Goal: Task Accomplishment & Management: Complete application form

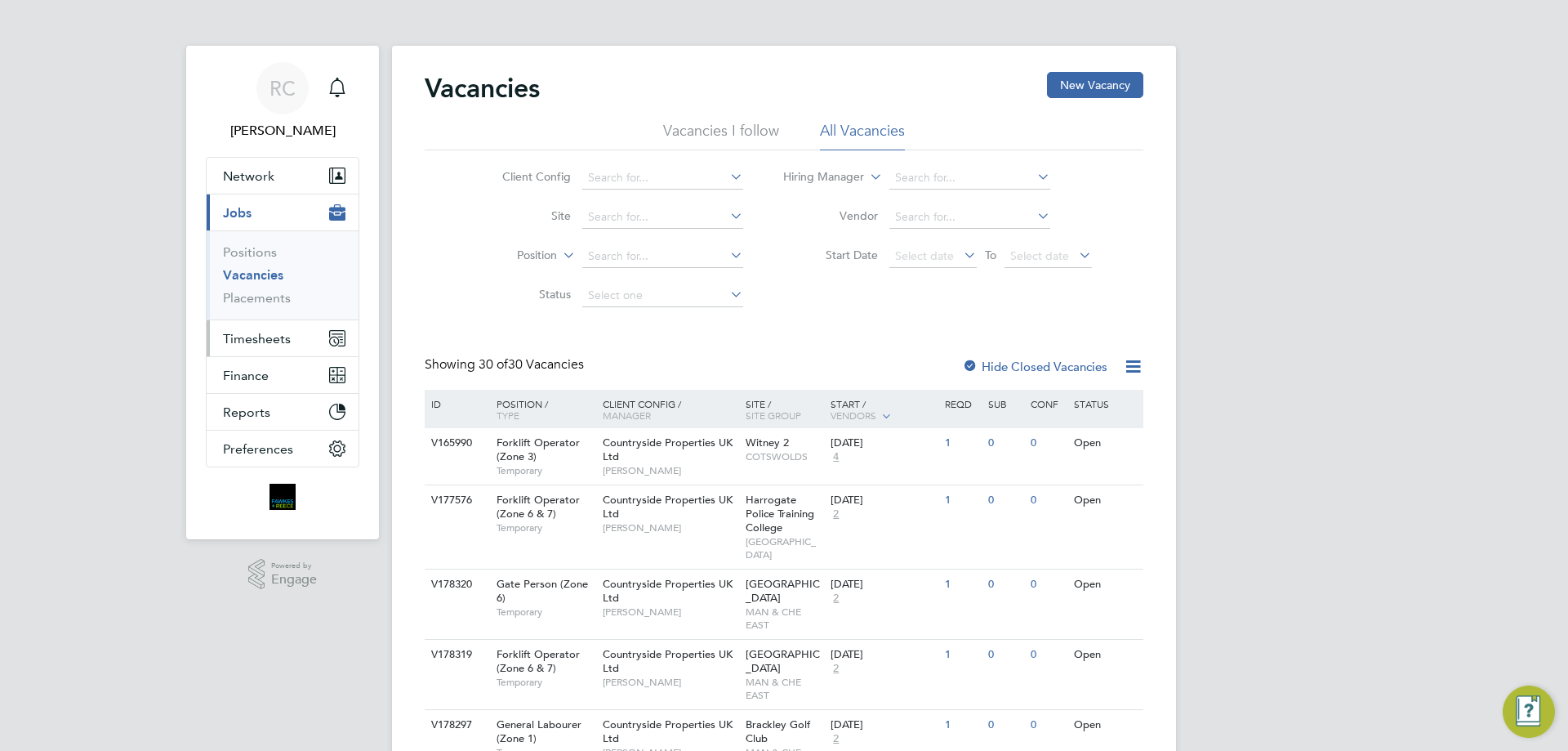
click at [254, 338] on span "Timesheets" at bounding box center [256, 339] width 67 height 16
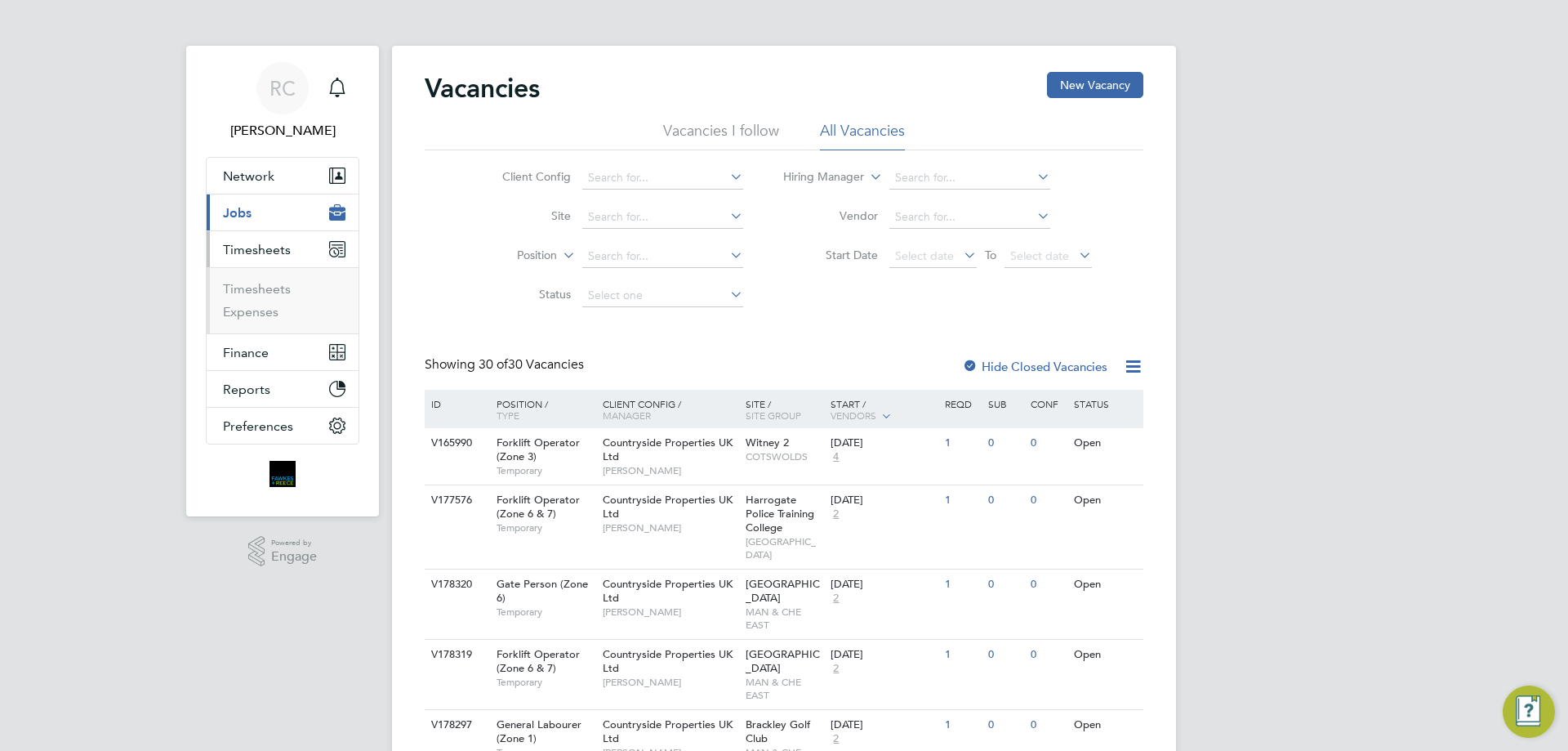
click at [272, 298] on li "Timesheets" at bounding box center [284, 292] width 123 height 23
click at [272, 290] on link "Timesheets" at bounding box center [256, 289] width 67 height 16
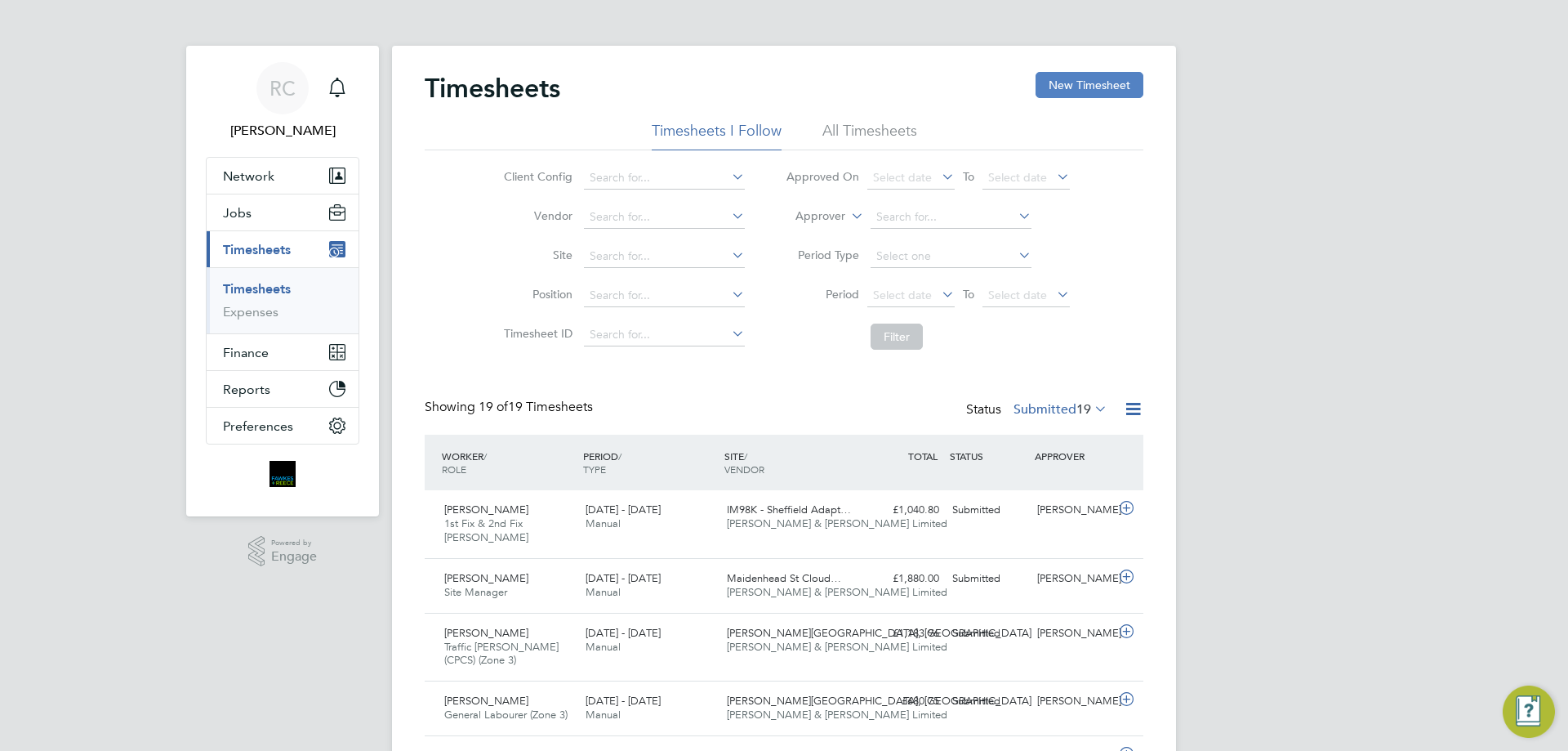
click at [1066, 92] on button "New Timesheet" at bounding box center [1089, 85] width 108 height 26
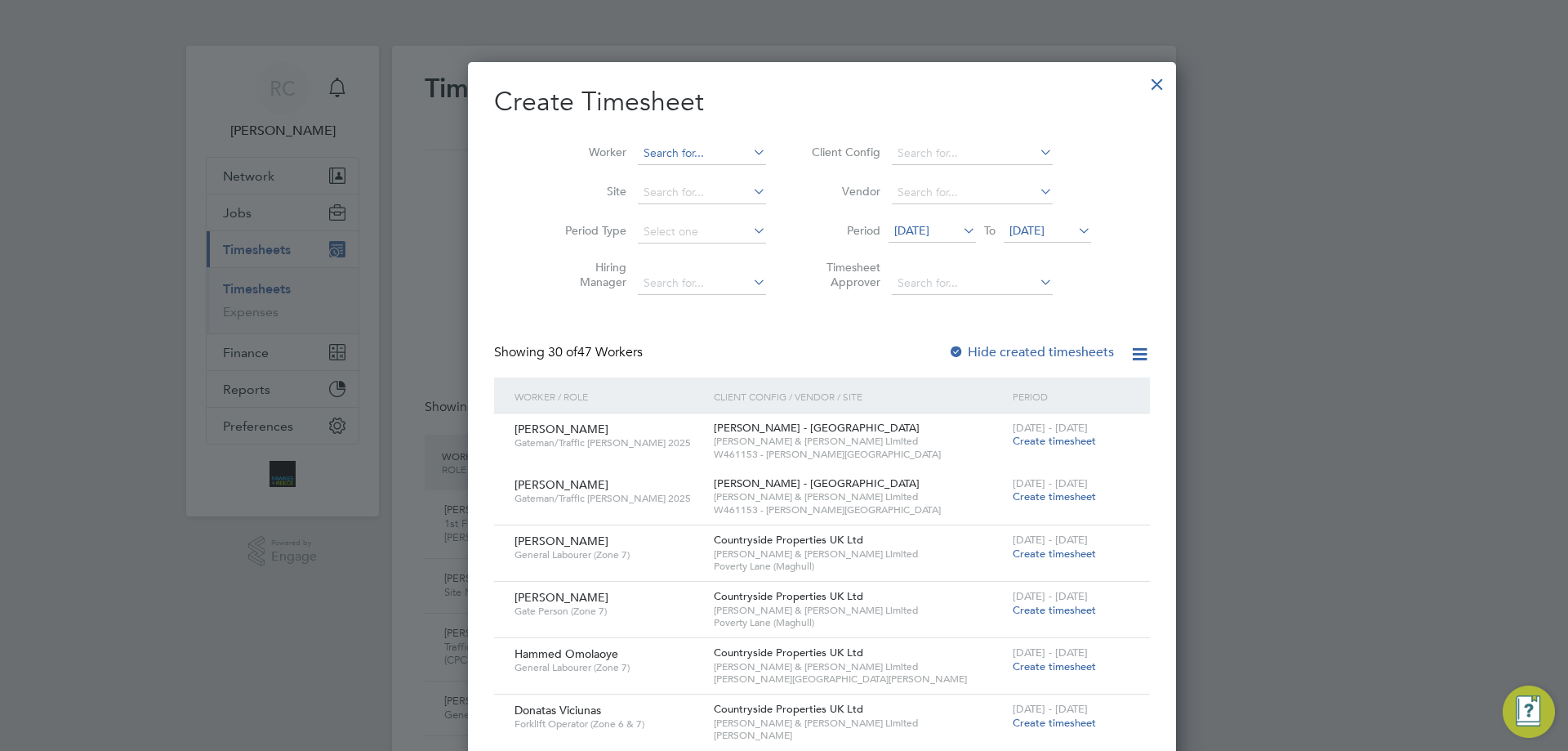
click at [655, 146] on input at bounding box center [702, 154] width 129 height 23
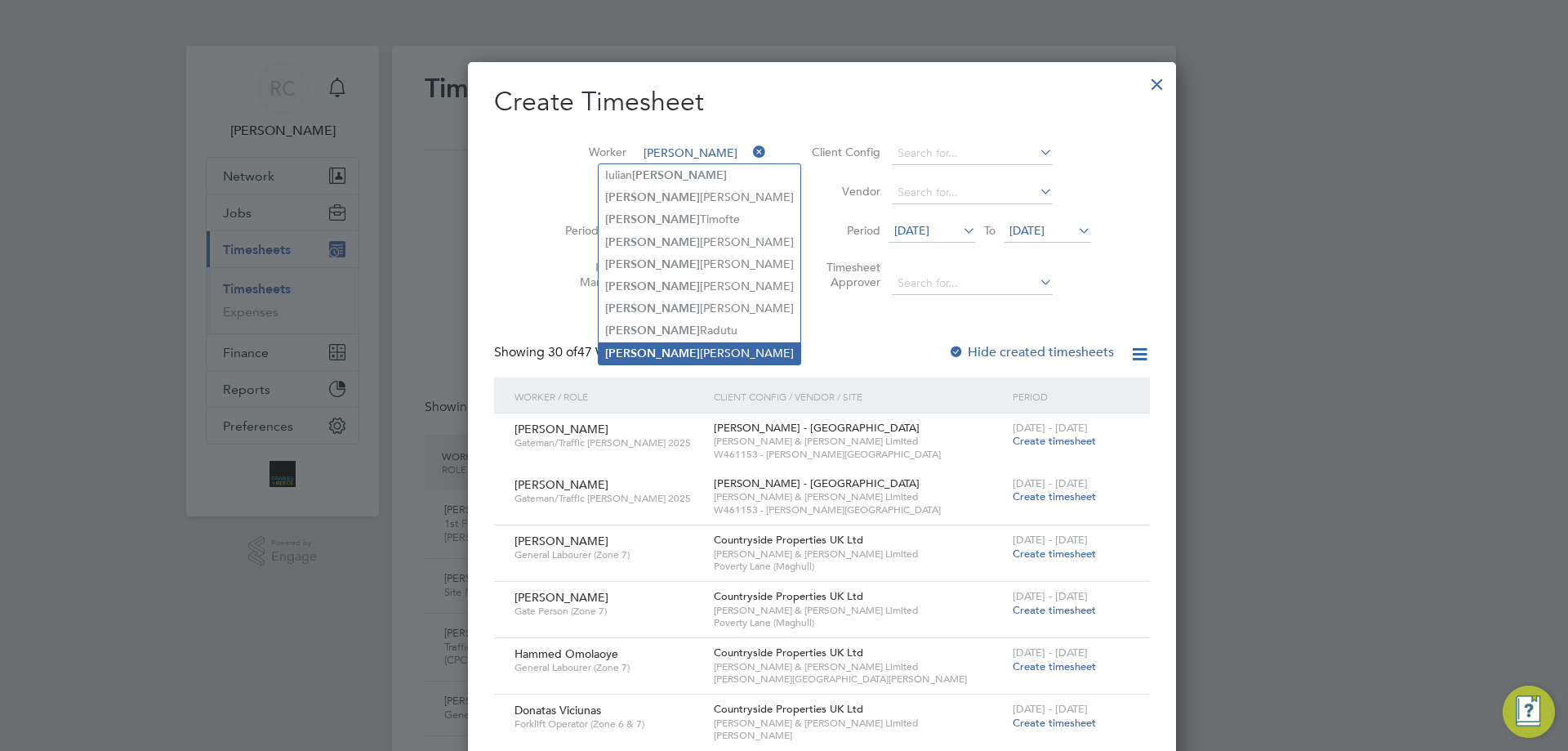
click at [623, 347] on b "[PERSON_NAME]" at bounding box center [653, 353] width 94 height 14
type input "[PERSON_NAME]"
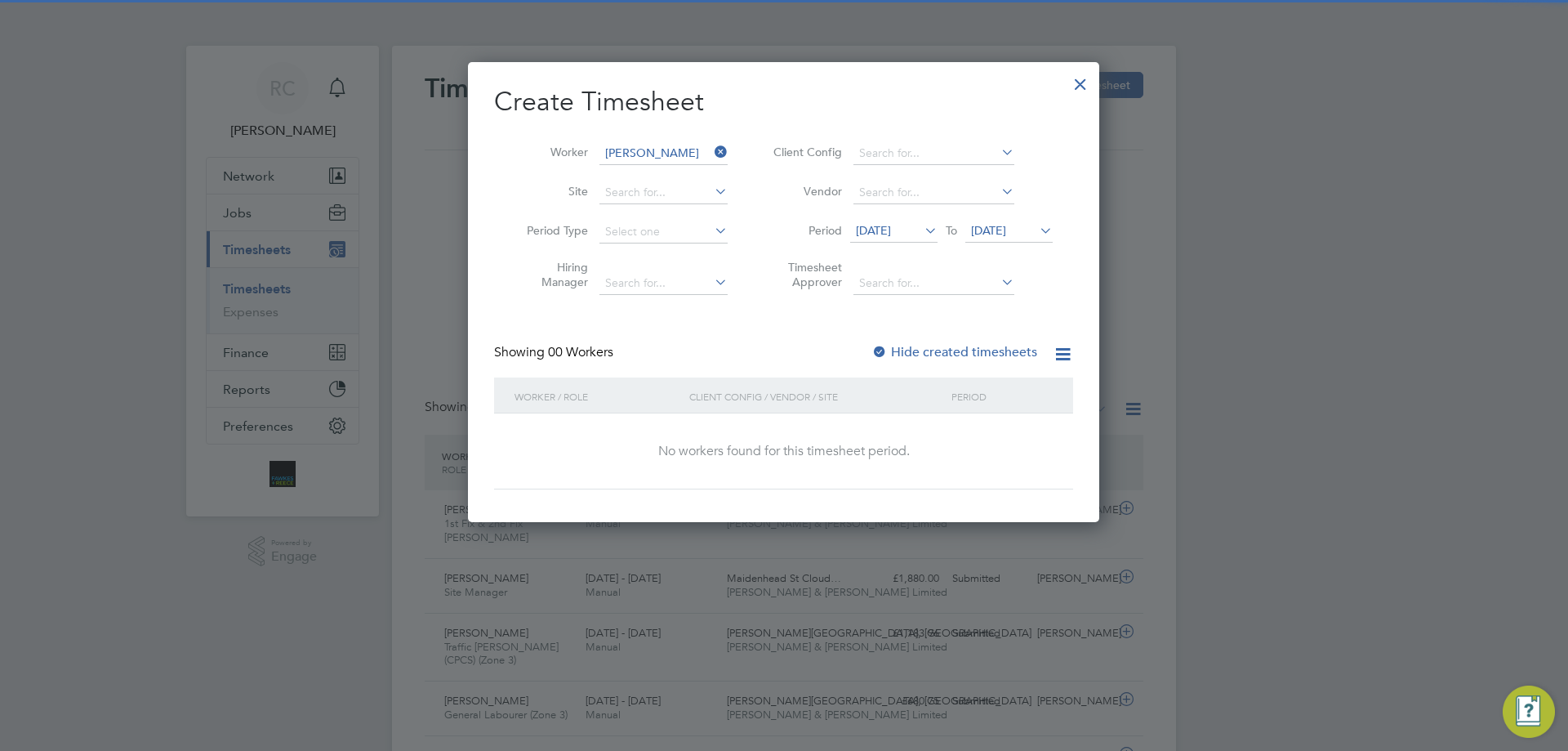
click at [951, 354] on label "Hide created timesheets" at bounding box center [954, 352] width 165 height 17
click at [1006, 234] on span "[DATE]" at bounding box center [988, 230] width 35 height 15
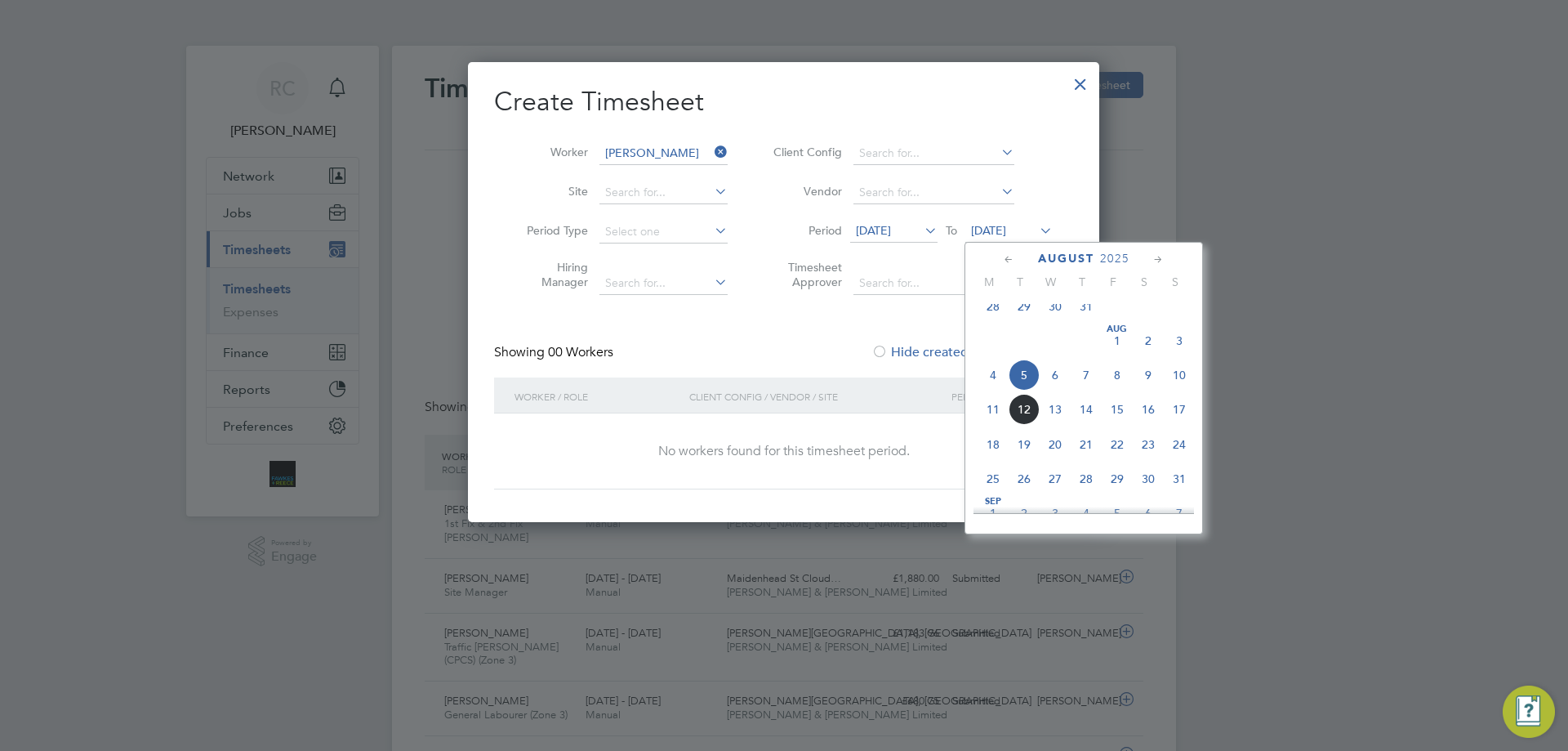
click at [1179, 390] on span "10" at bounding box center [1180, 376] width 31 height 31
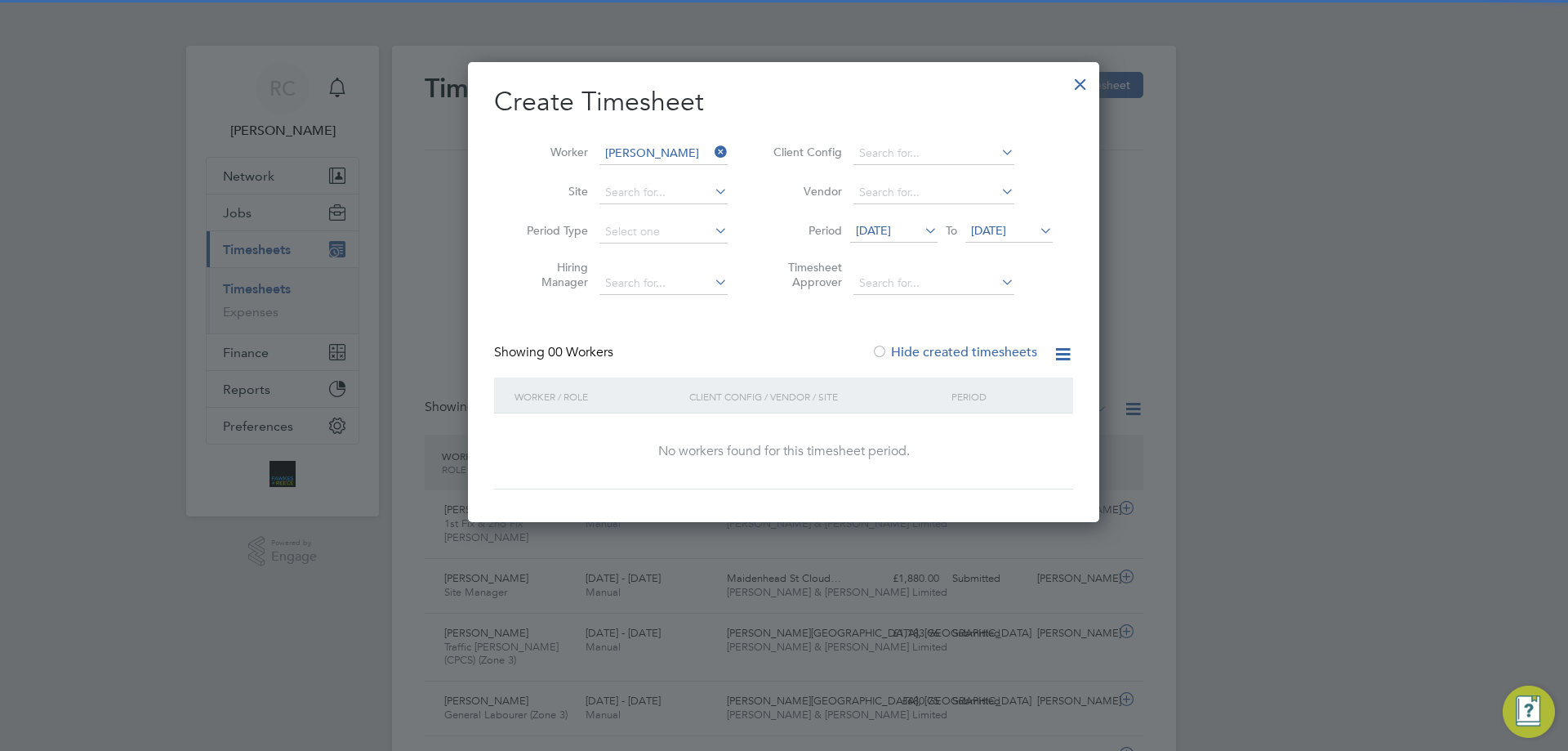
click at [889, 216] on li "Period 29 Jul 2025 To 10 Aug 2025" at bounding box center [911, 232] width 325 height 39
click at [888, 223] on span "[DATE]" at bounding box center [874, 230] width 35 height 15
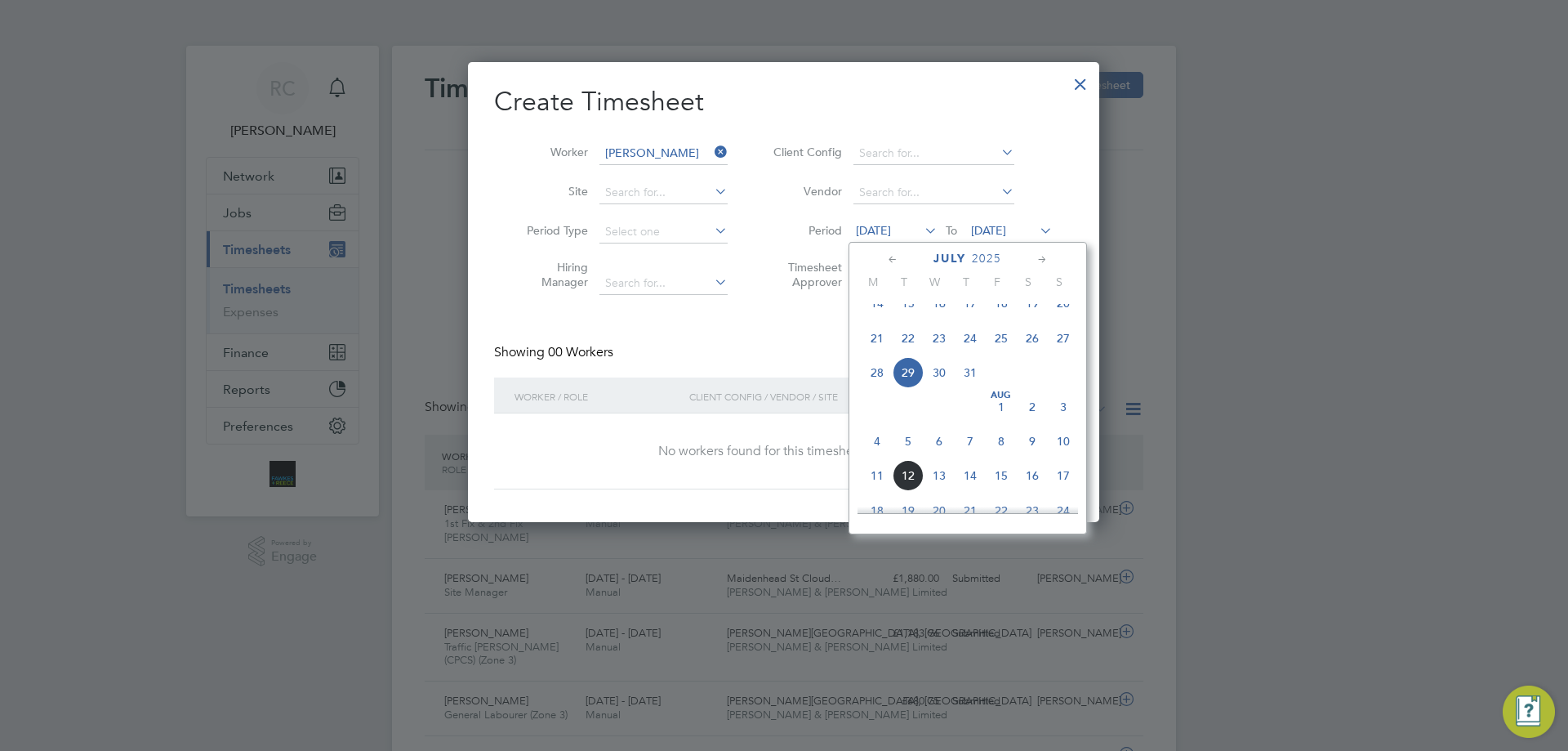
click at [869, 384] on span "28" at bounding box center [877, 373] width 31 height 31
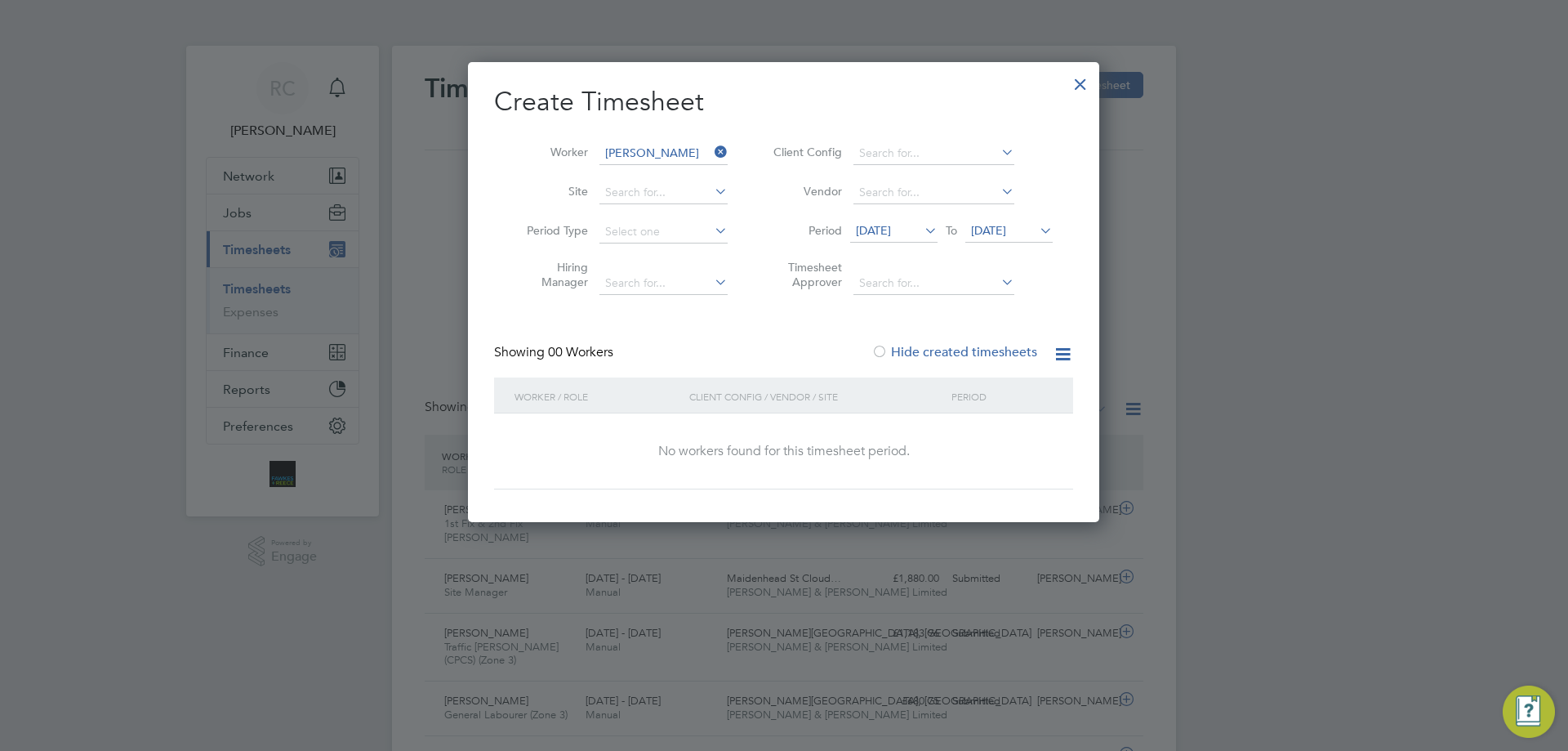
click at [1006, 228] on span "10 Aug 2025" at bounding box center [988, 230] width 35 height 15
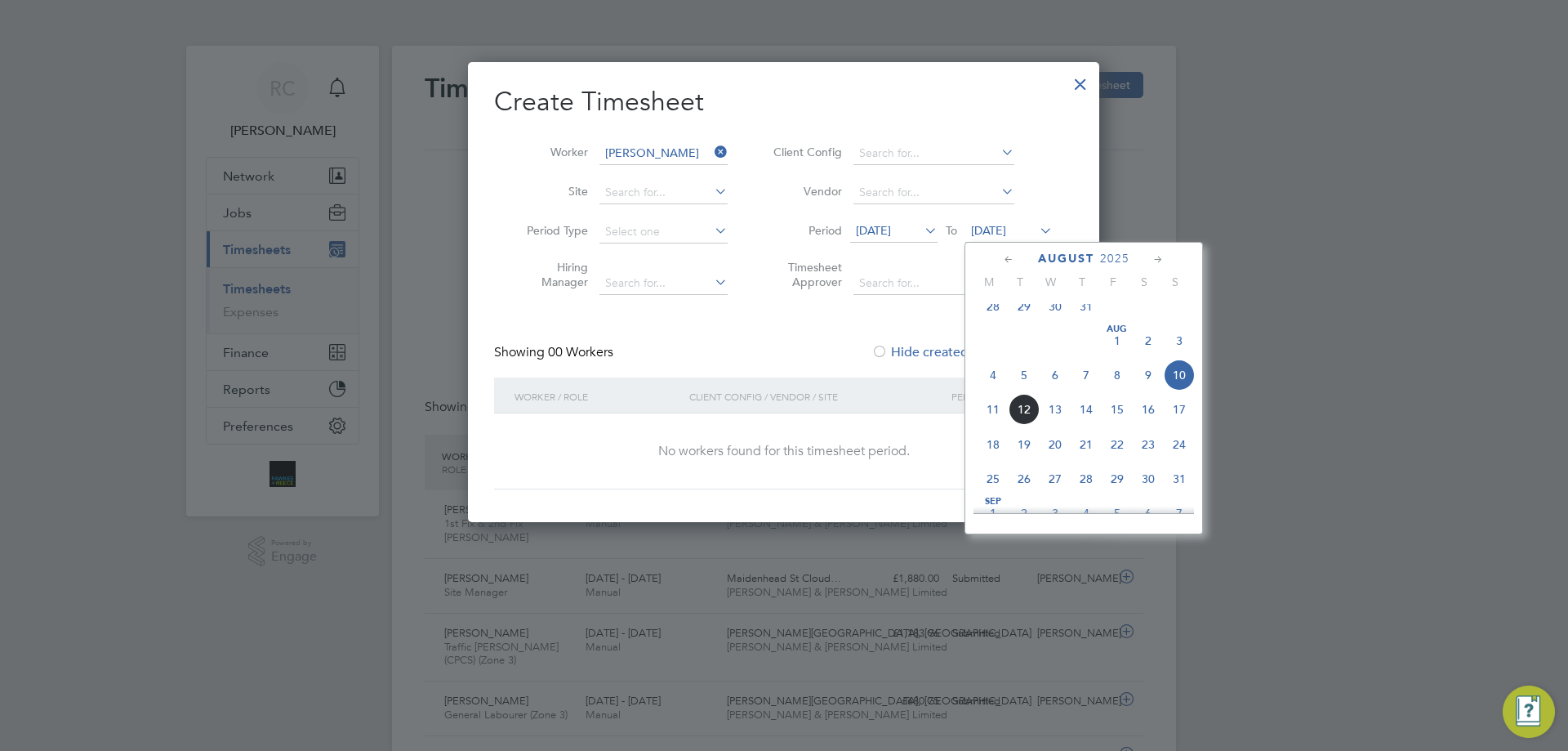
click at [1181, 354] on span "3" at bounding box center [1180, 341] width 31 height 31
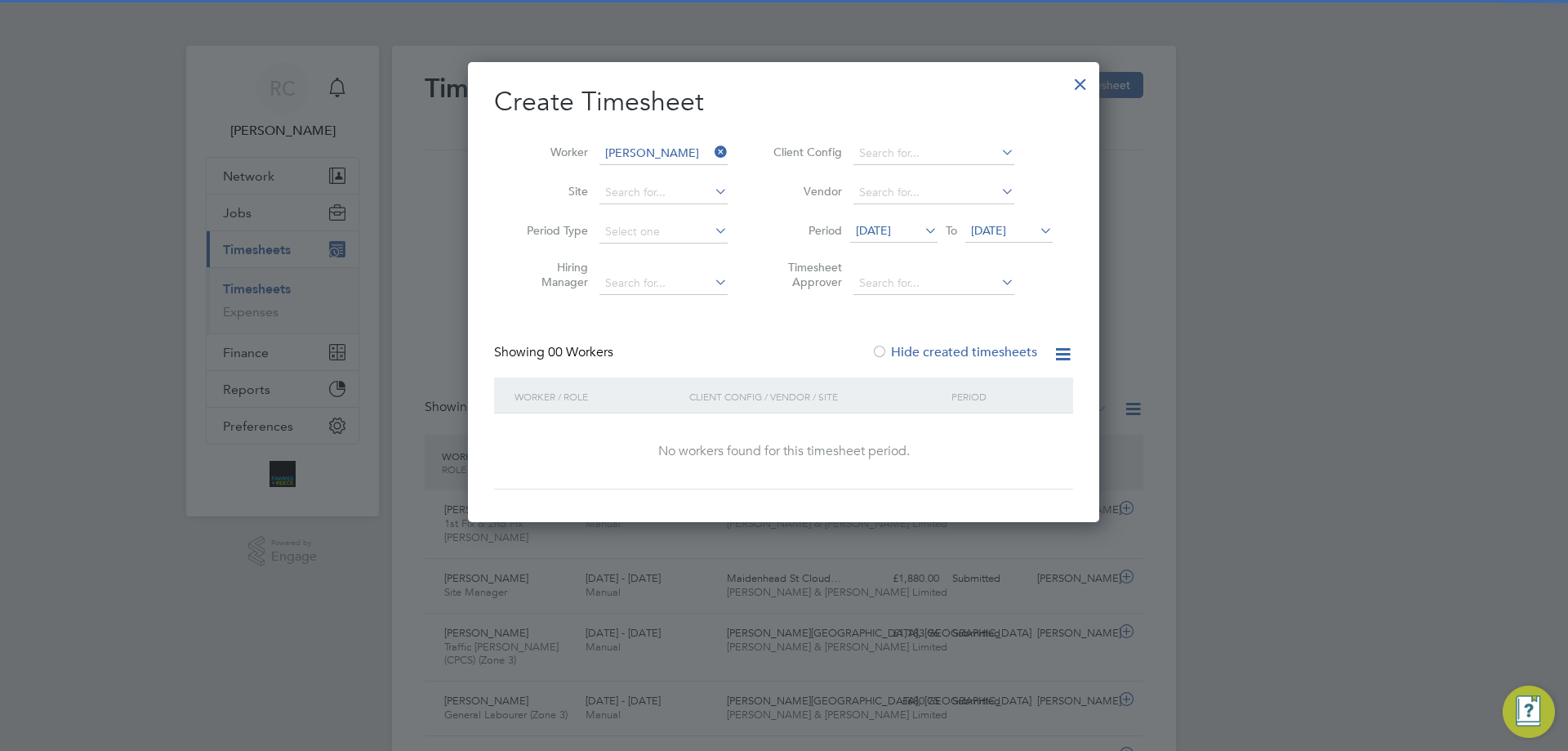
click at [1006, 228] on span "03 Aug 2025" at bounding box center [988, 230] width 35 height 15
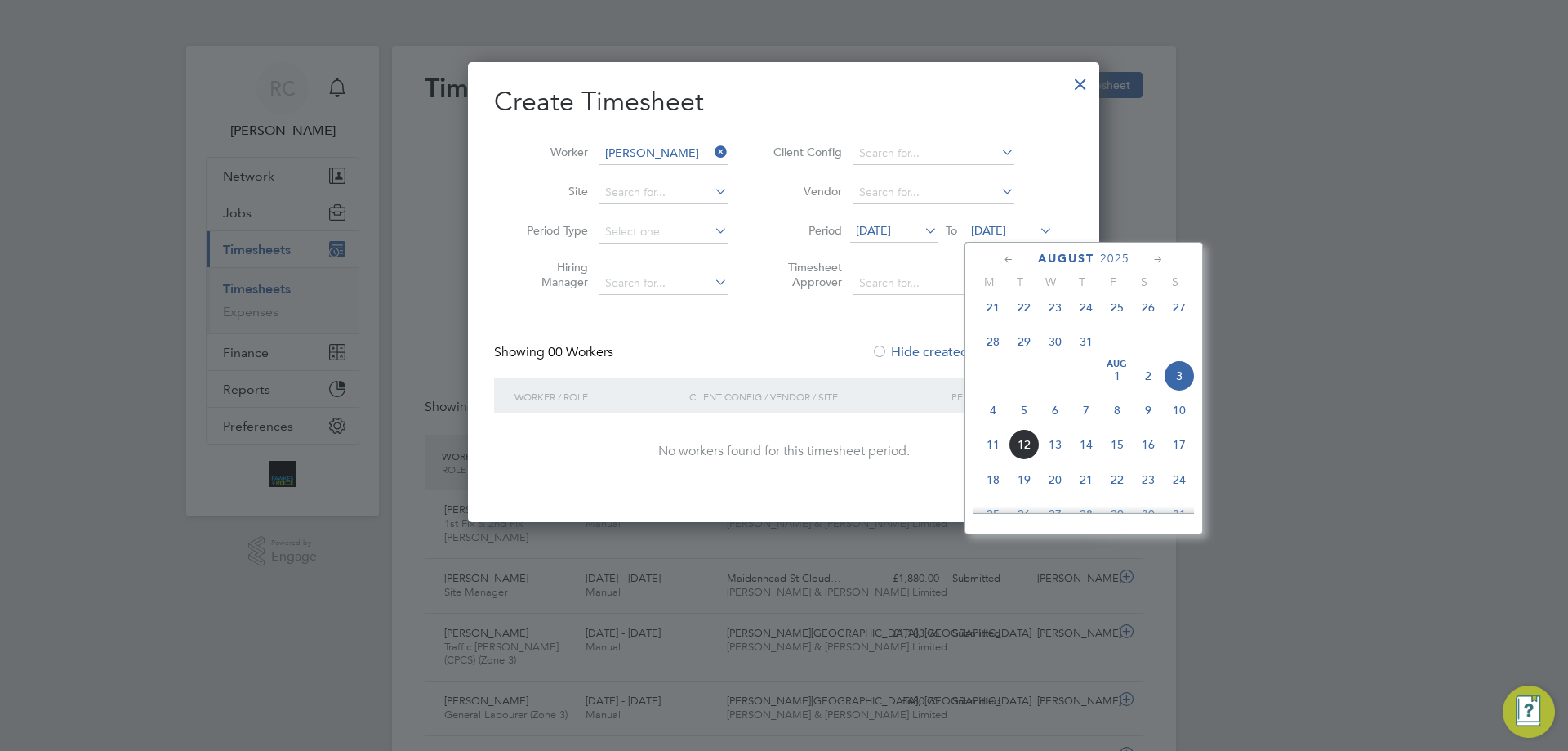
click at [1182, 423] on span "10" at bounding box center [1180, 411] width 31 height 31
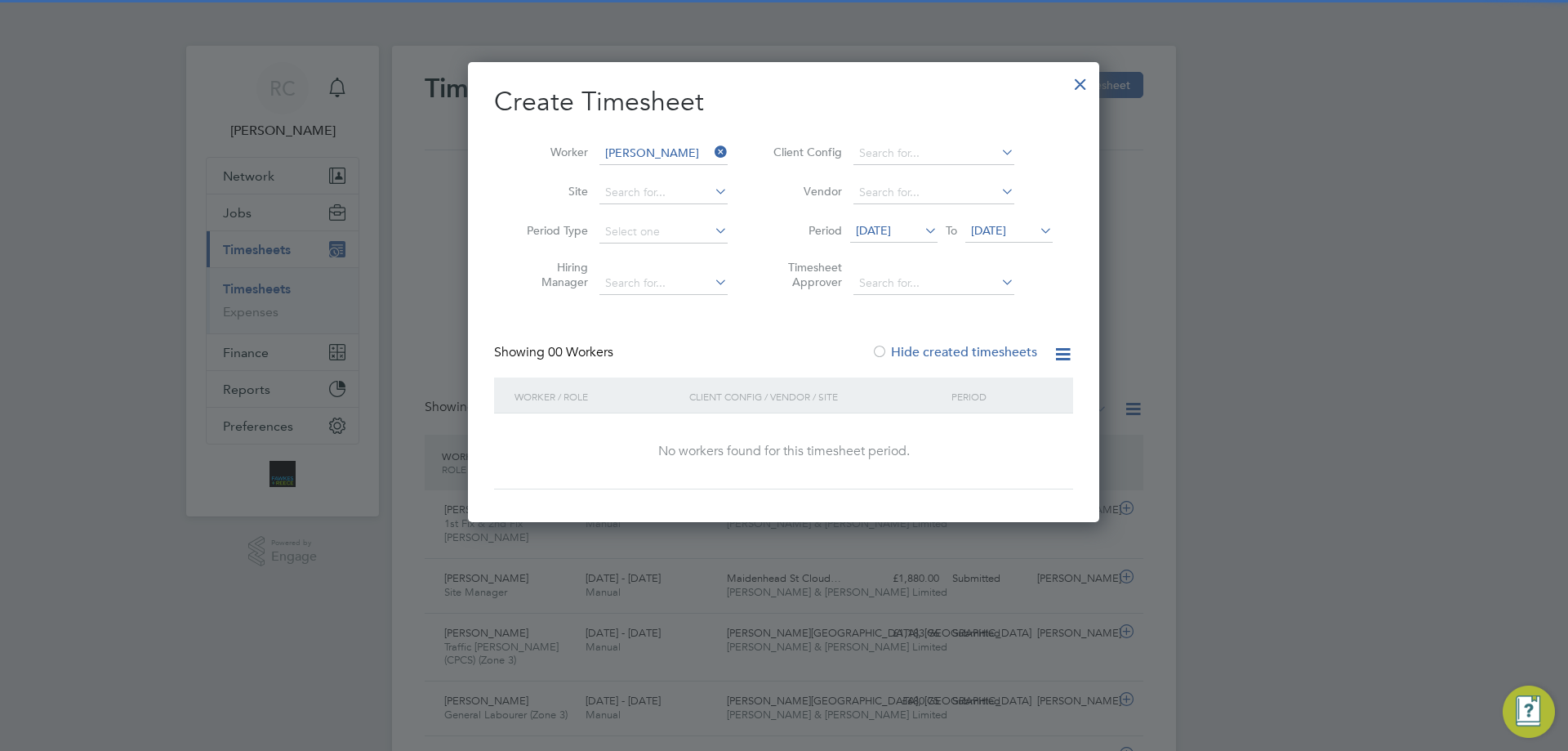
click at [906, 216] on li "Period 28 Jul 2025 To 10 Aug 2025" at bounding box center [911, 232] width 325 height 39
click at [891, 226] on span "28 Jul 2025" at bounding box center [874, 230] width 35 height 15
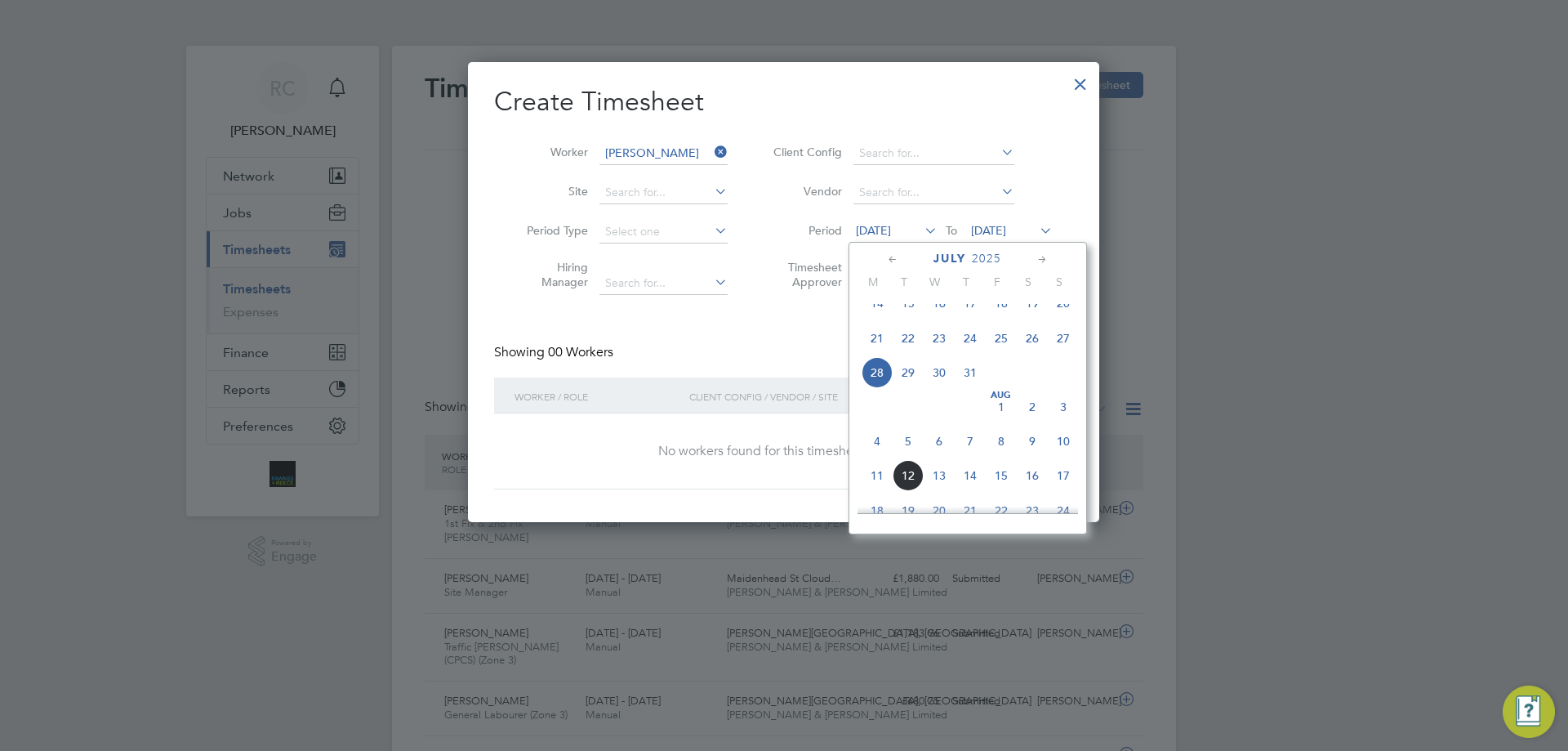
click at [907, 457] on span "5" at bounding box center [909, 441] width 31 height 31
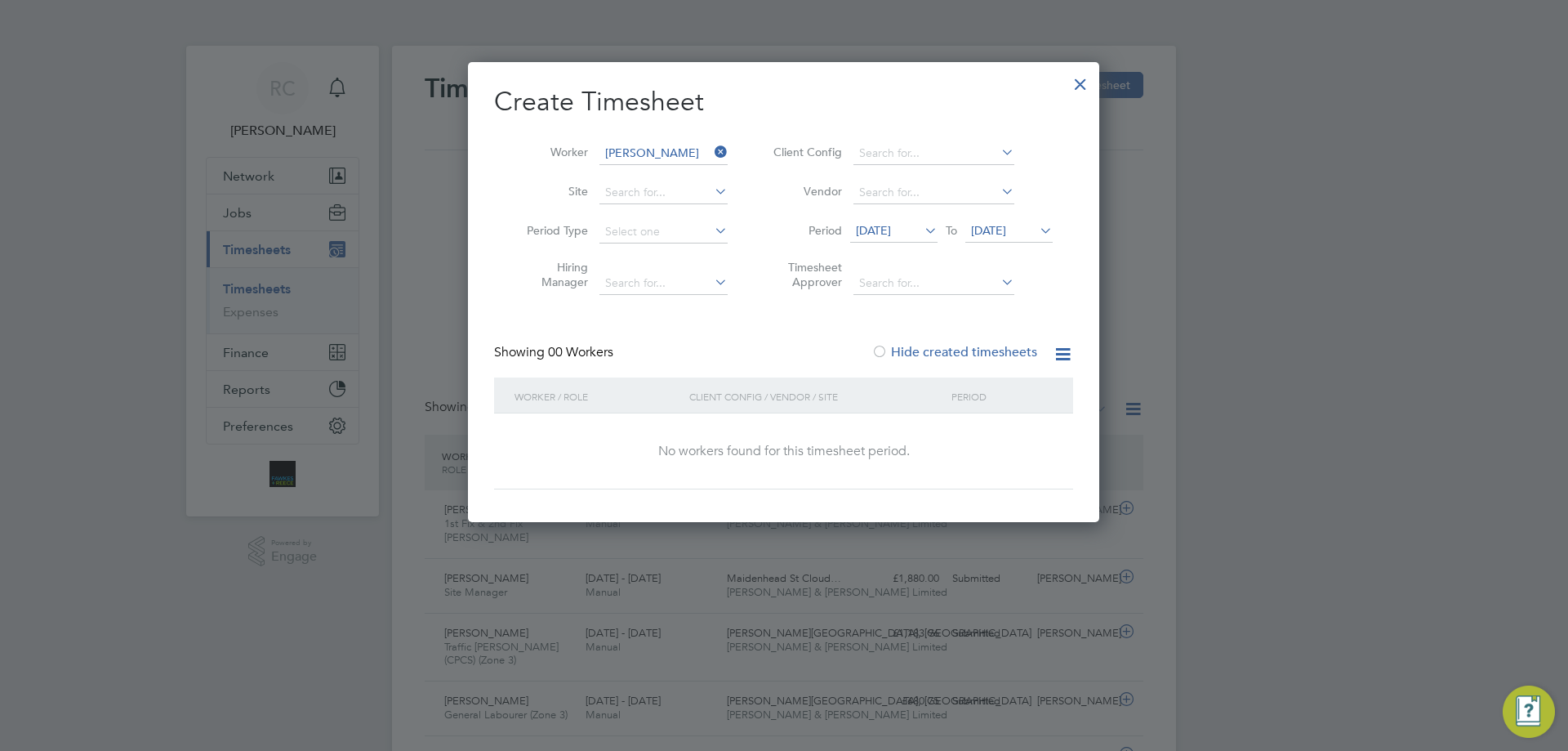
click at [973, 351] on label "Hide created timesheets" at bounding box center [954, 352] width 165 height 17
click at [960, 351] on label "Hide created timesheets" at bounding box center [954, 352] width 165 height 17
click at [1080, 84] on div at bounding box center [1081, 80] width 30 height 30
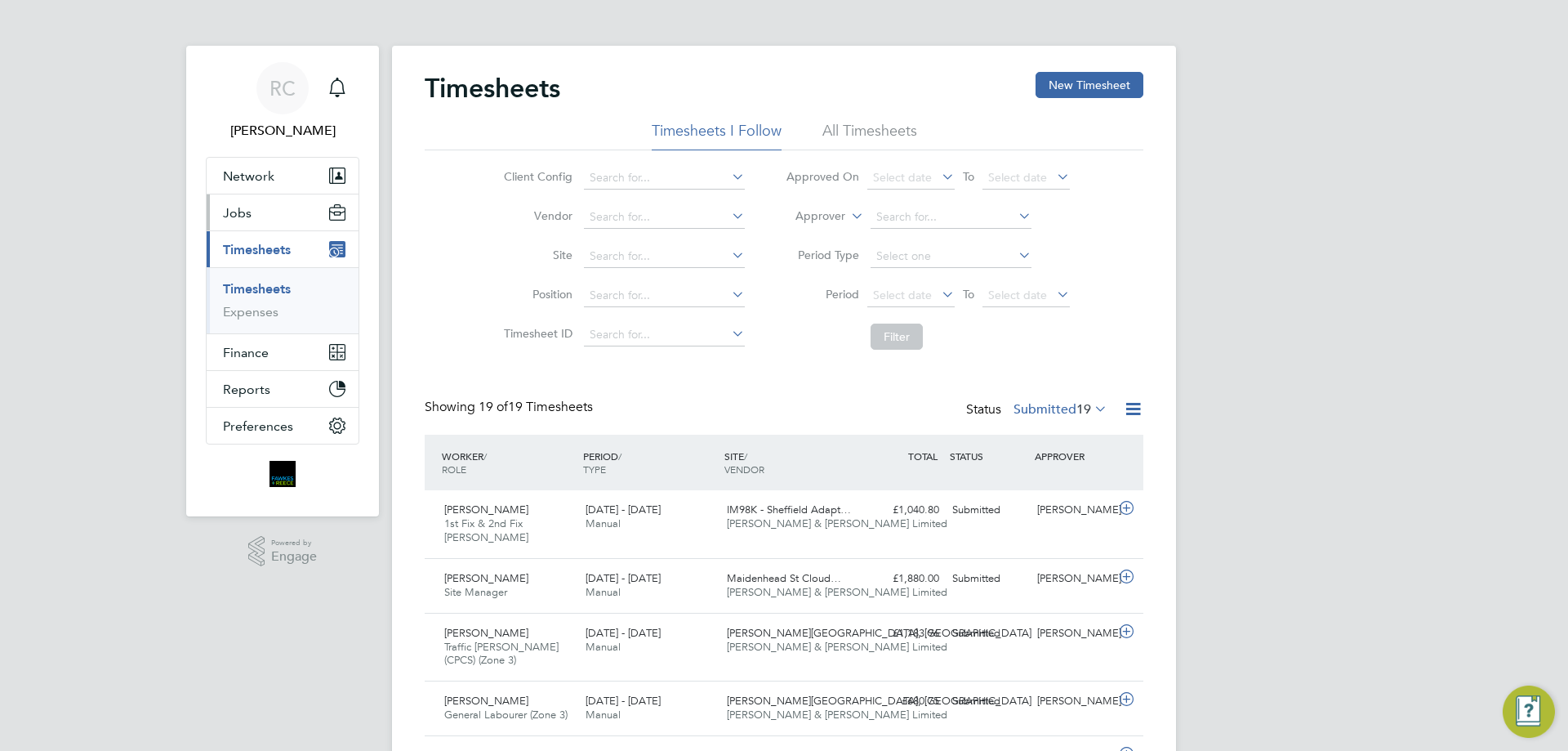
click at [263, 203] on button "Jobs" at bounding box center [283, 212] width 152 height 36
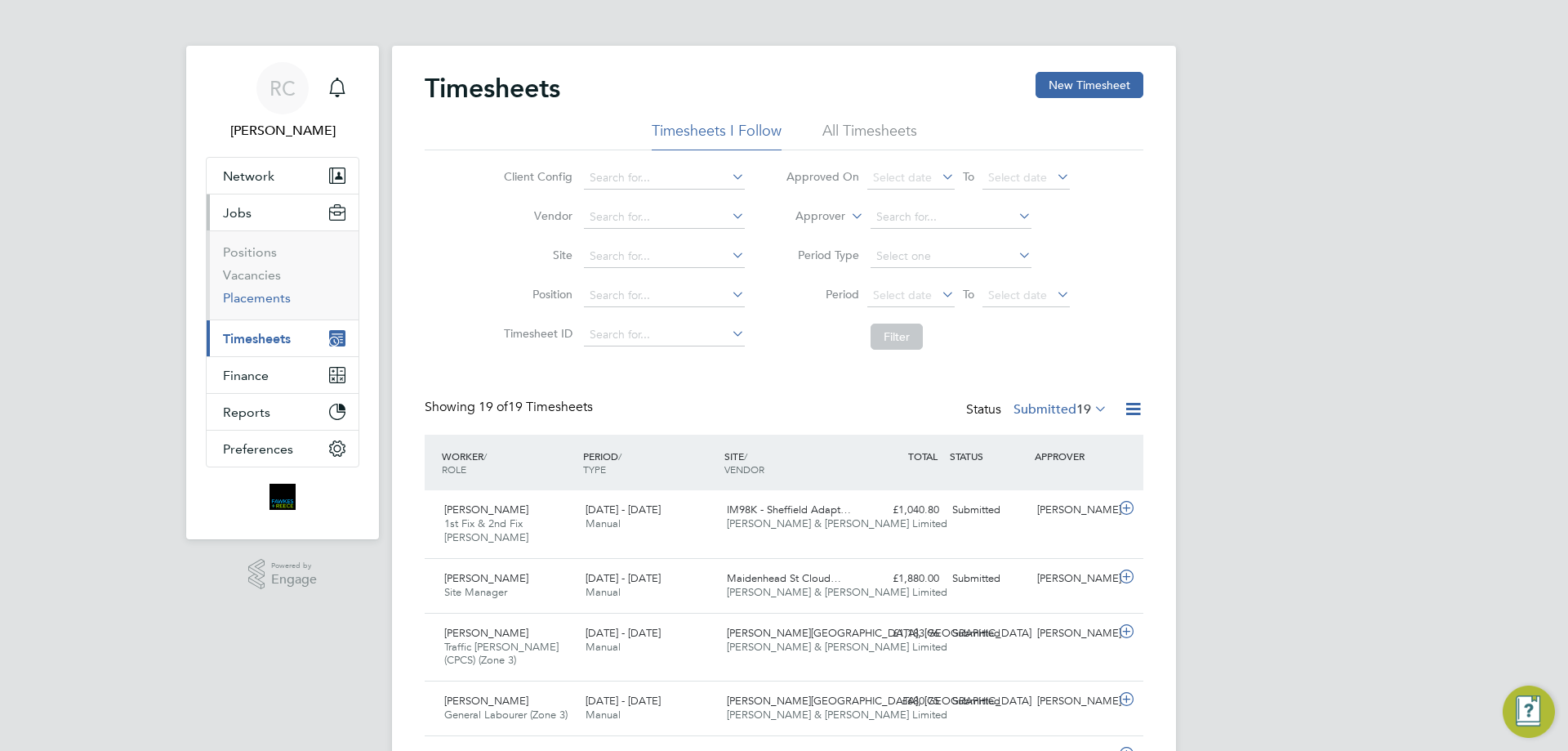
click at [245, 293] on link "Placements" at bounding box center [256, 298] width 67 height 16
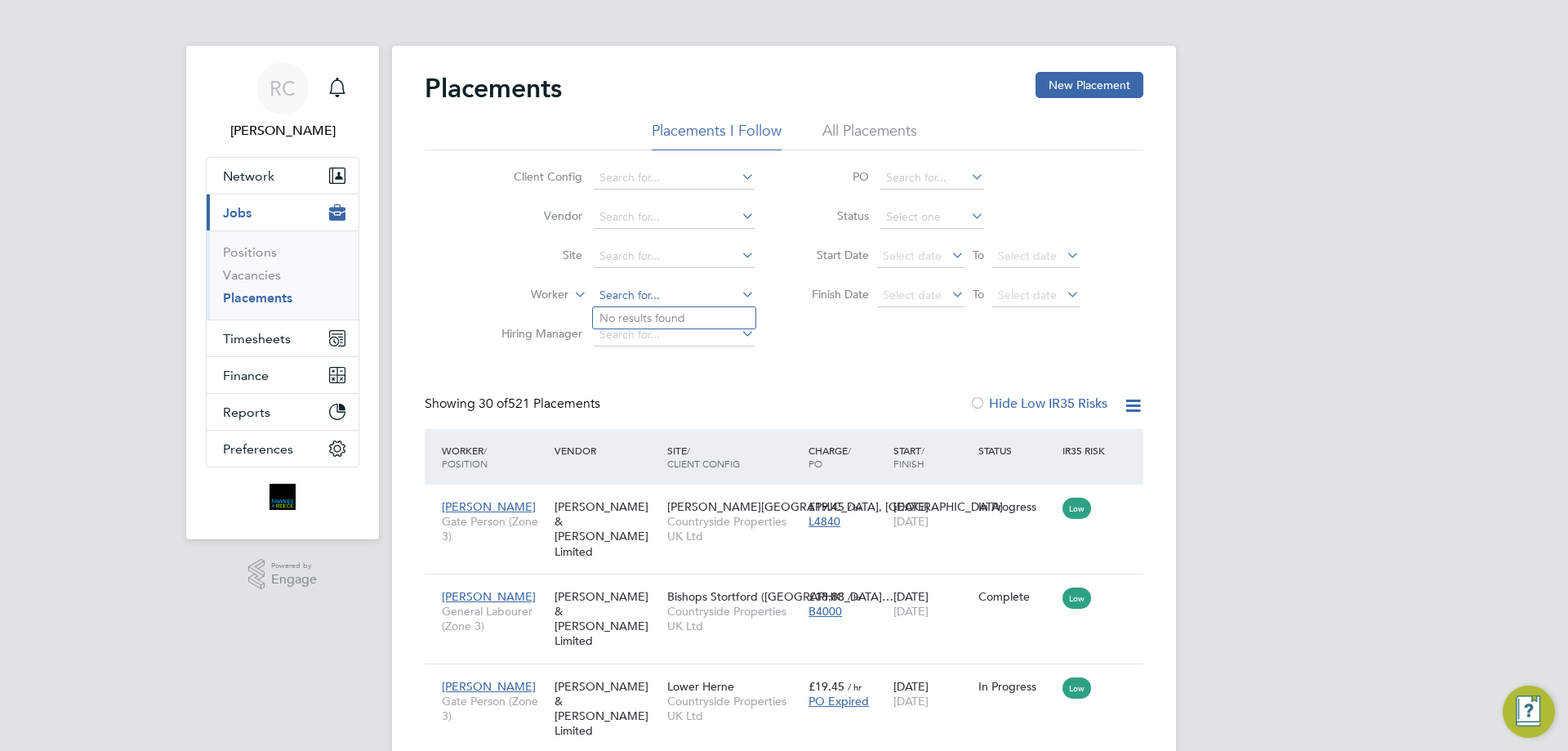
click at [627, 302] on input at bounding box center [674, 295] width 161 height 23
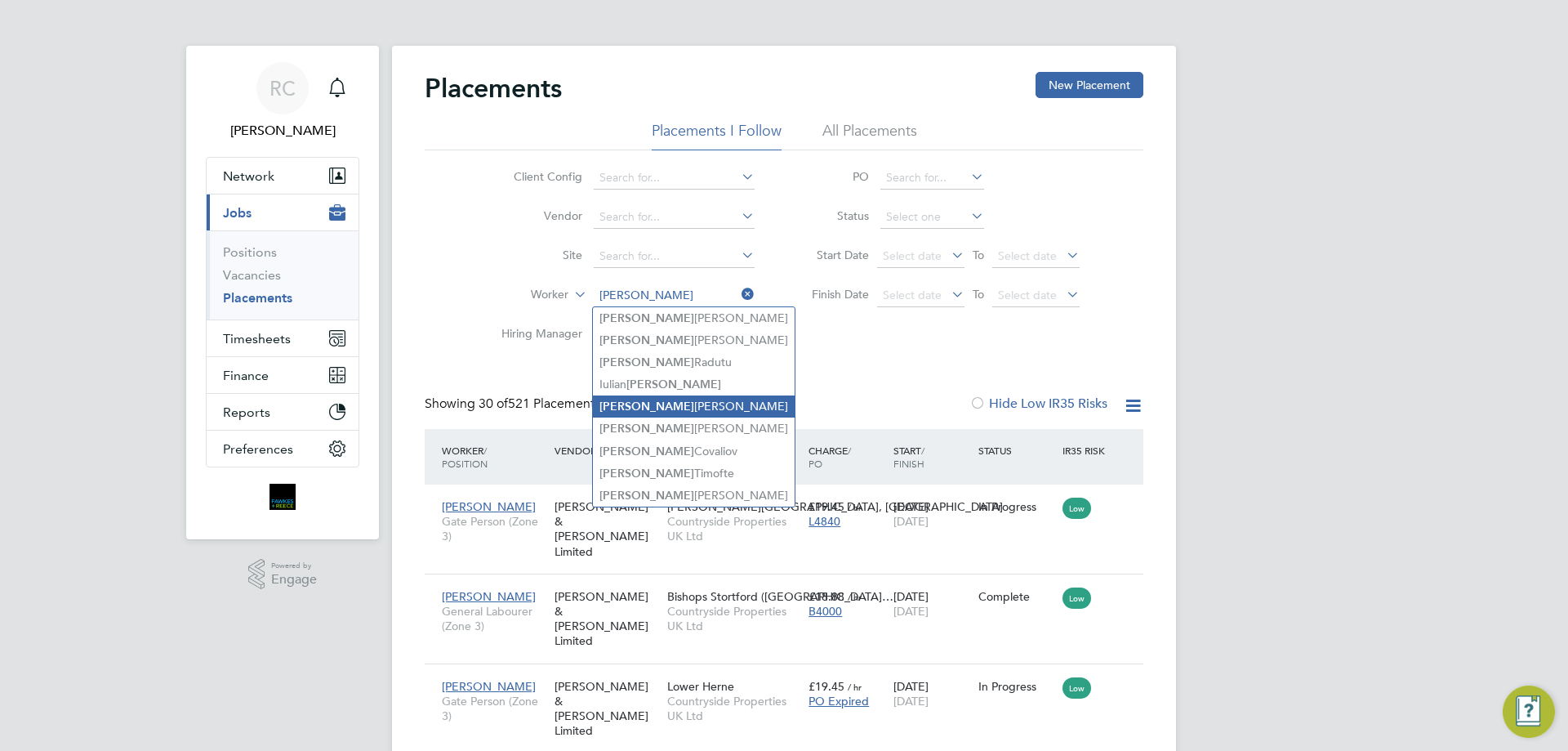
click at [694, 403] on li "[PERSON_NAME]" at bounding box center [693, 407] width 202 height 22
type input "[PERSON_NAME]"
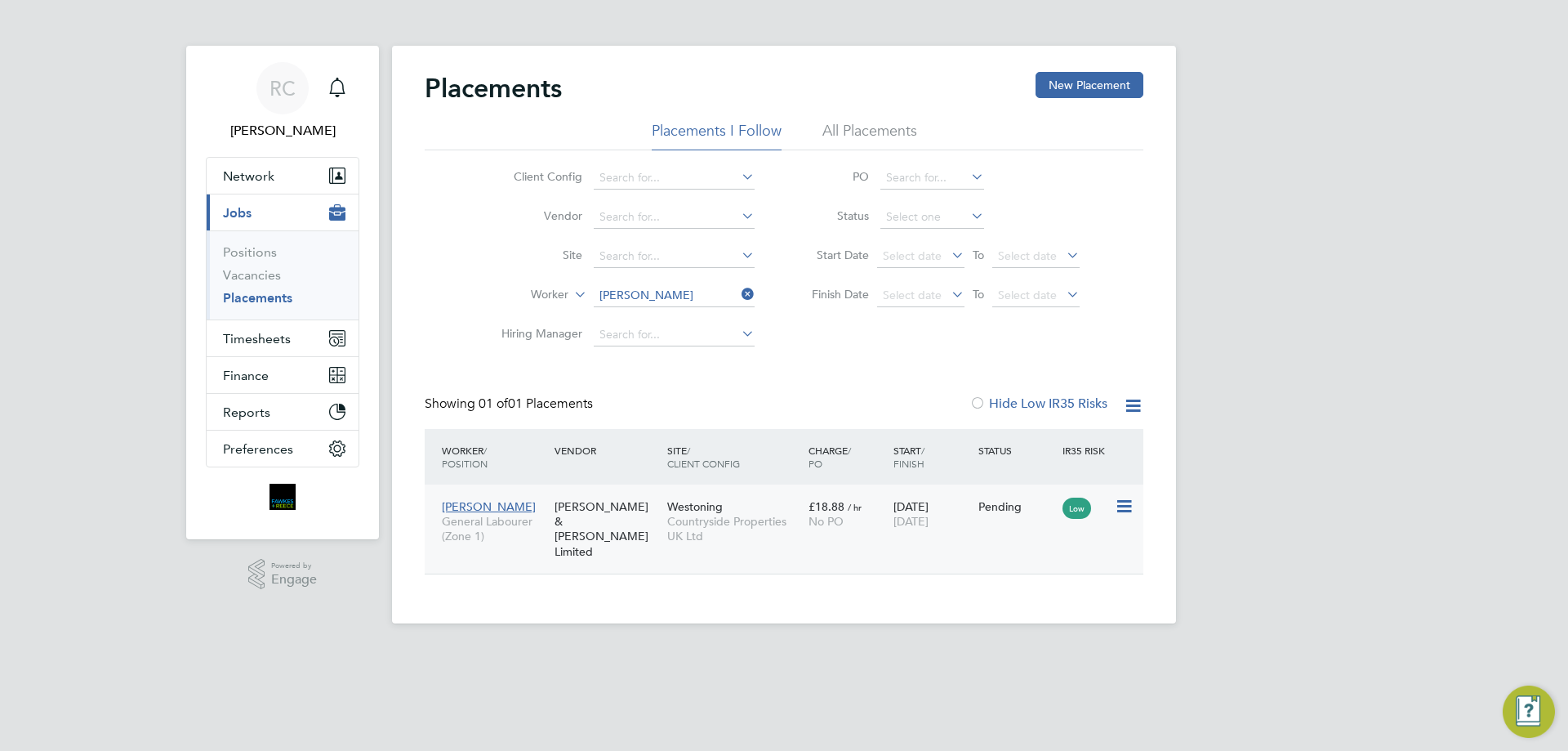
click at [665, 523] on div "Westoning Countryside Properties UK Ltd" at bounding box center [733, 522] width 141 height 61
click at [272, 347] on button "Timesheets" at bounding box center [283, 338] width 152 height 36
click at [270, 342] on span "Timesheets" at bounding box center [256, 339] width 67 height 16
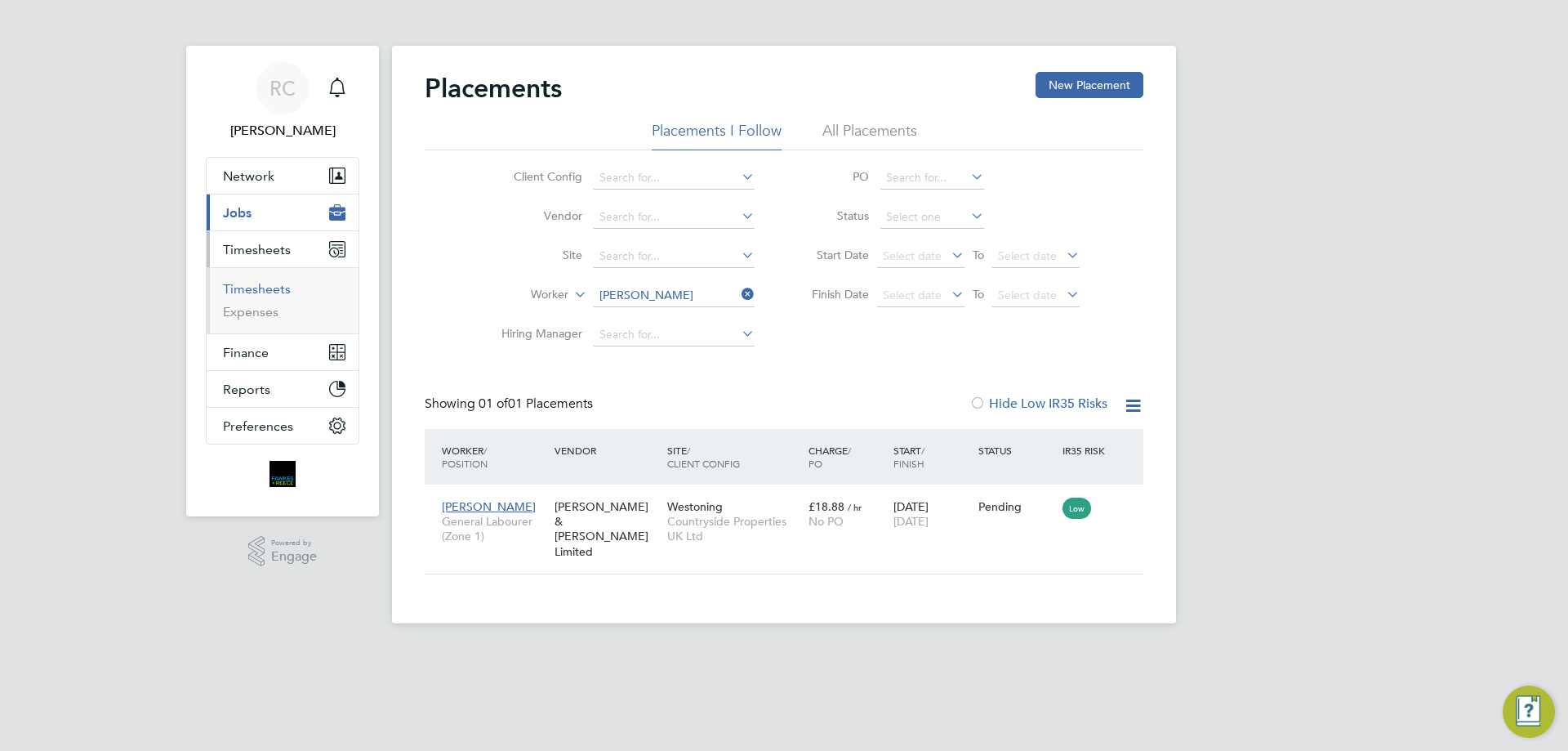
click at [256, 285] on link "Timesheets" at bounding box center [256, 289] width 67 height 16
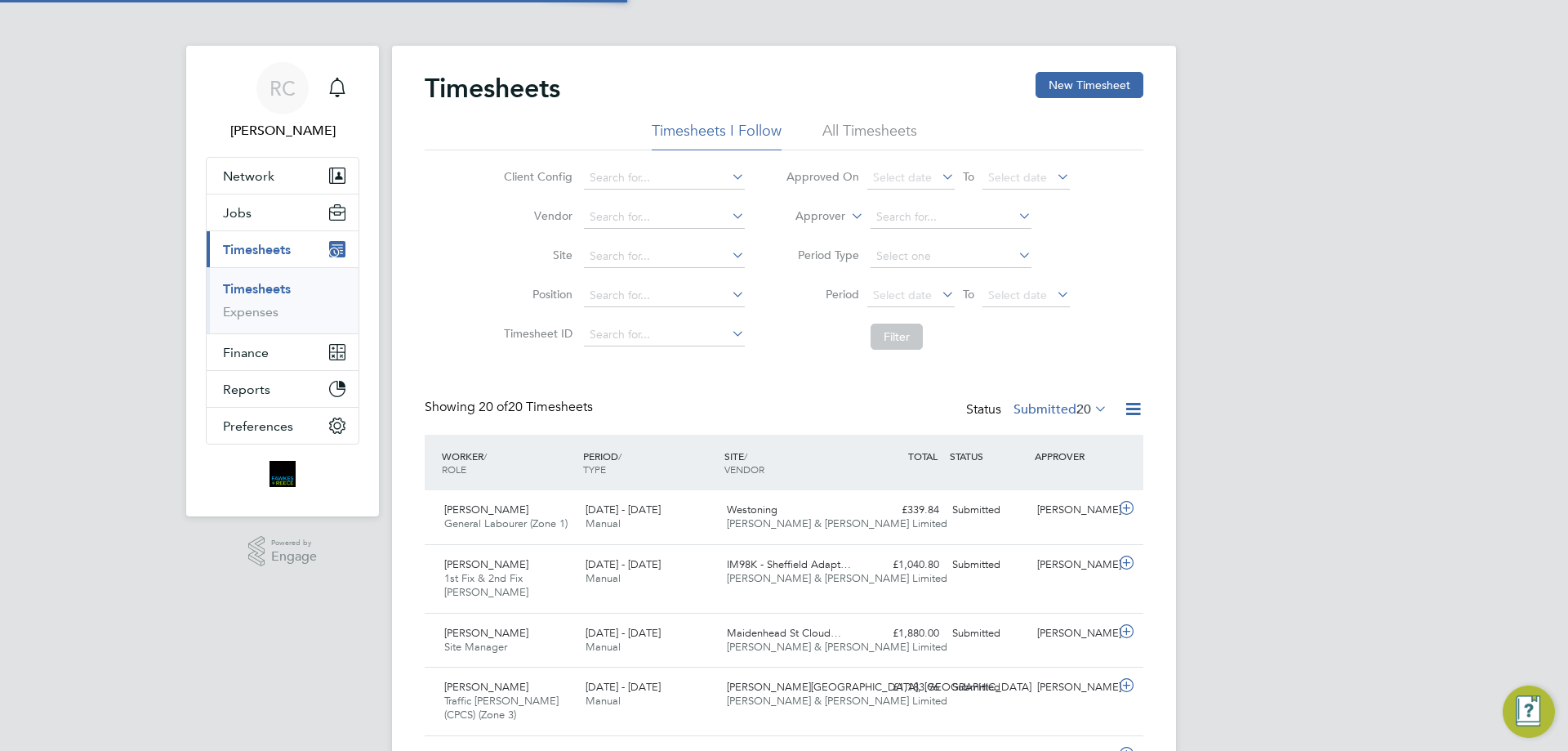
scroll to position [42, 142]
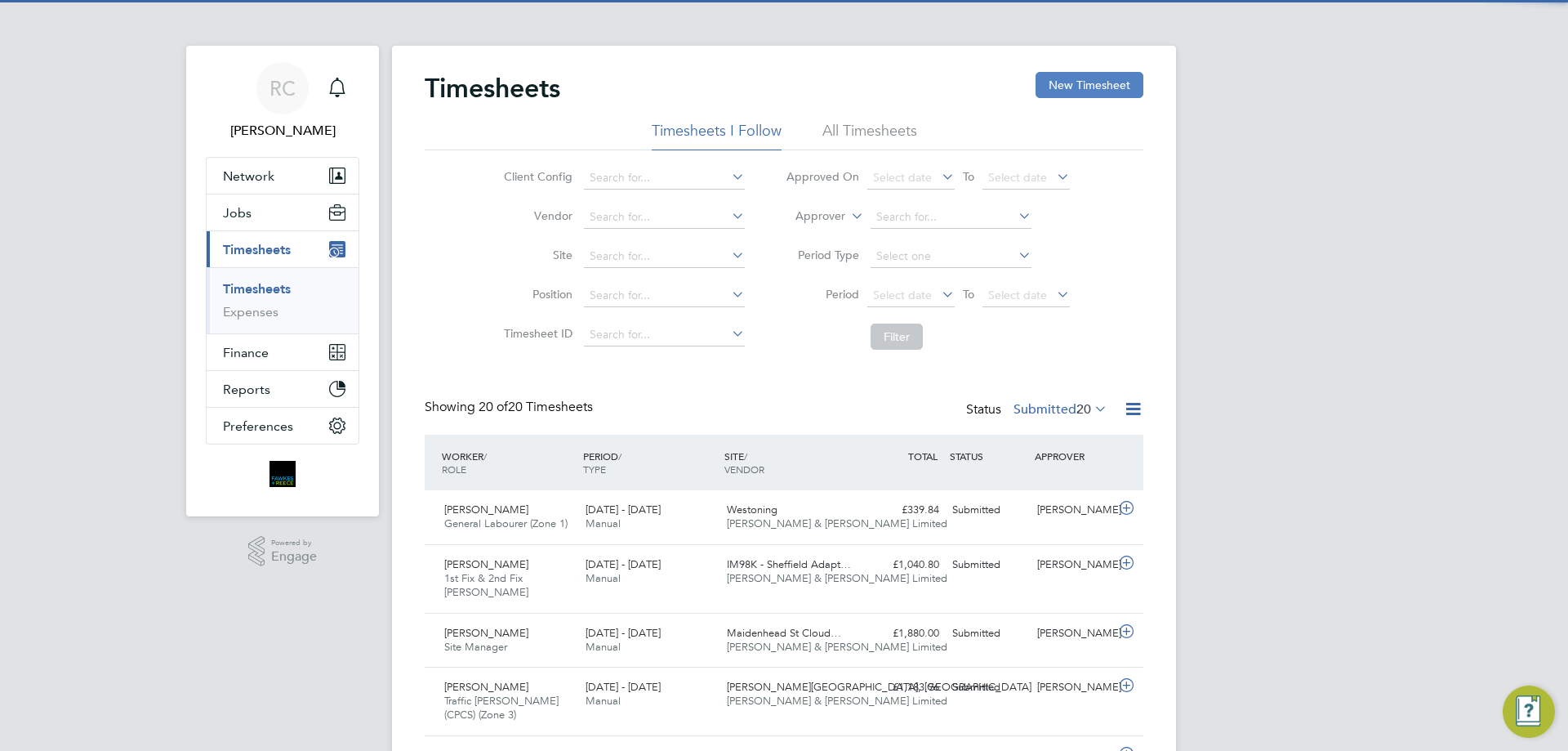
click at [1070, 81] on button "New Timesheet" at bounding box center [1089, 85] width 108 height 26
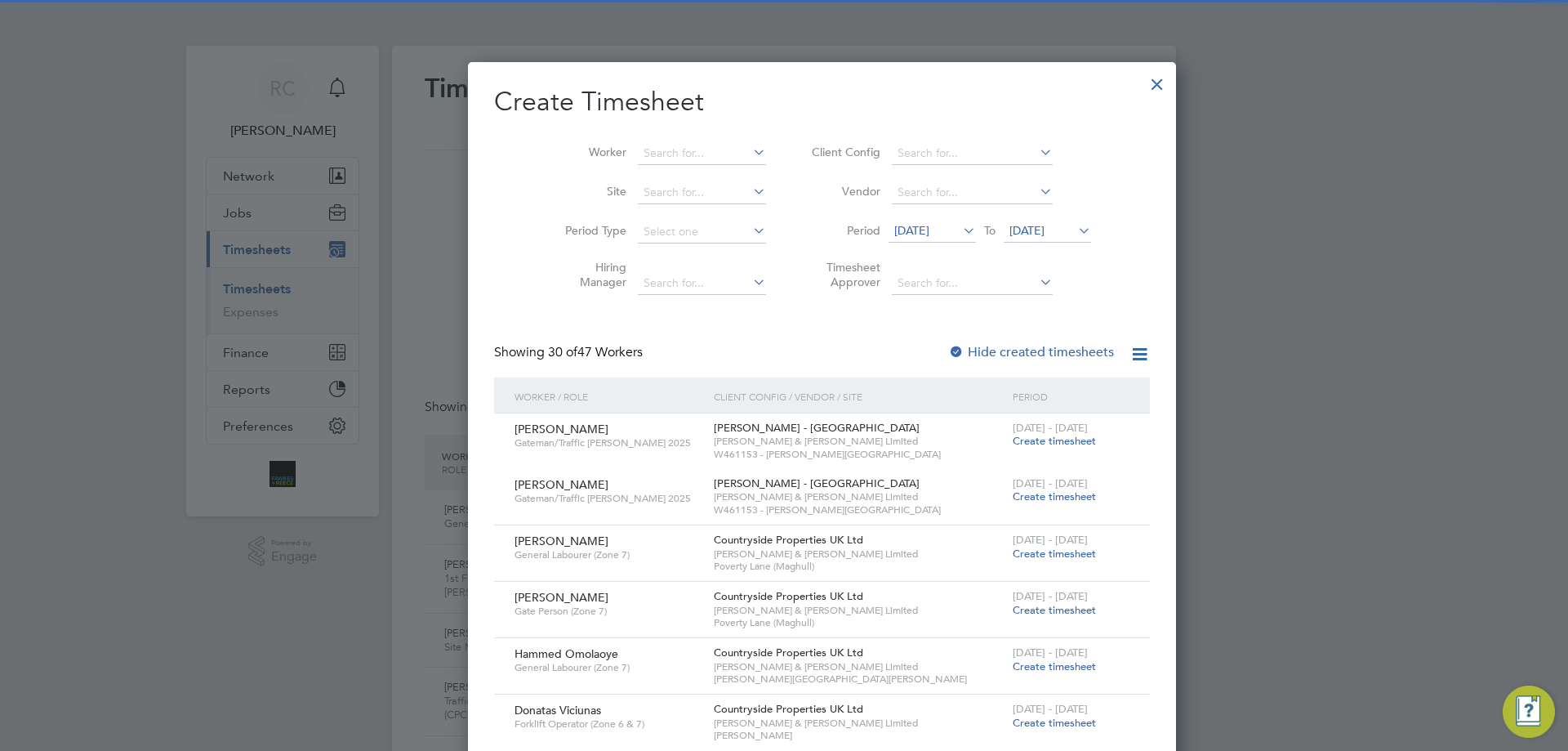
drag, startPoint x: 1069, startPoint y: 93, endPoint x: 1046, endPoint y: 421, distance: 328.8
click at [1143, 90] on div at bounding box center [1158, 80] width 30 height 30
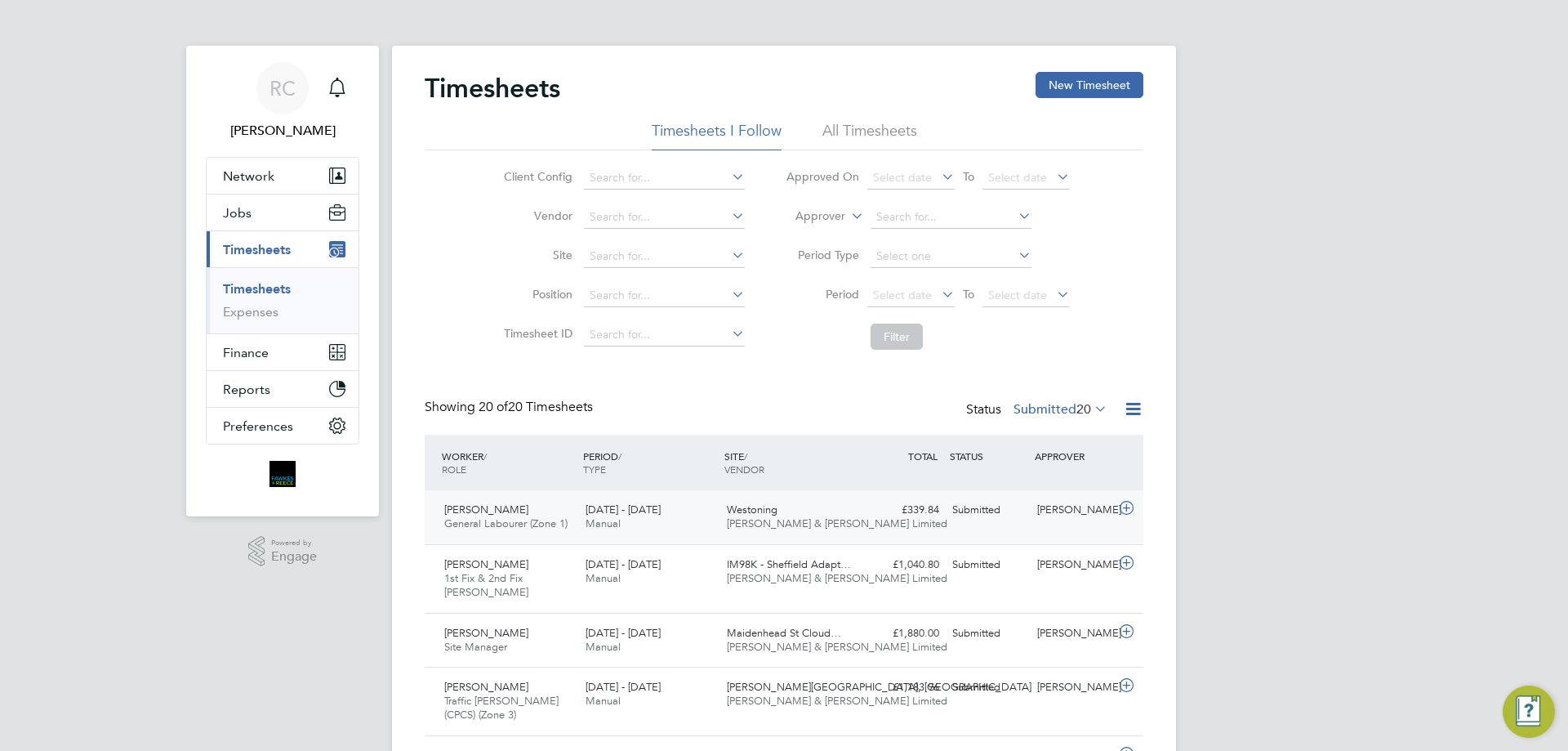
click at [604, 524] on span "Manual" at bounding box center [603, 523] width 35 height 14
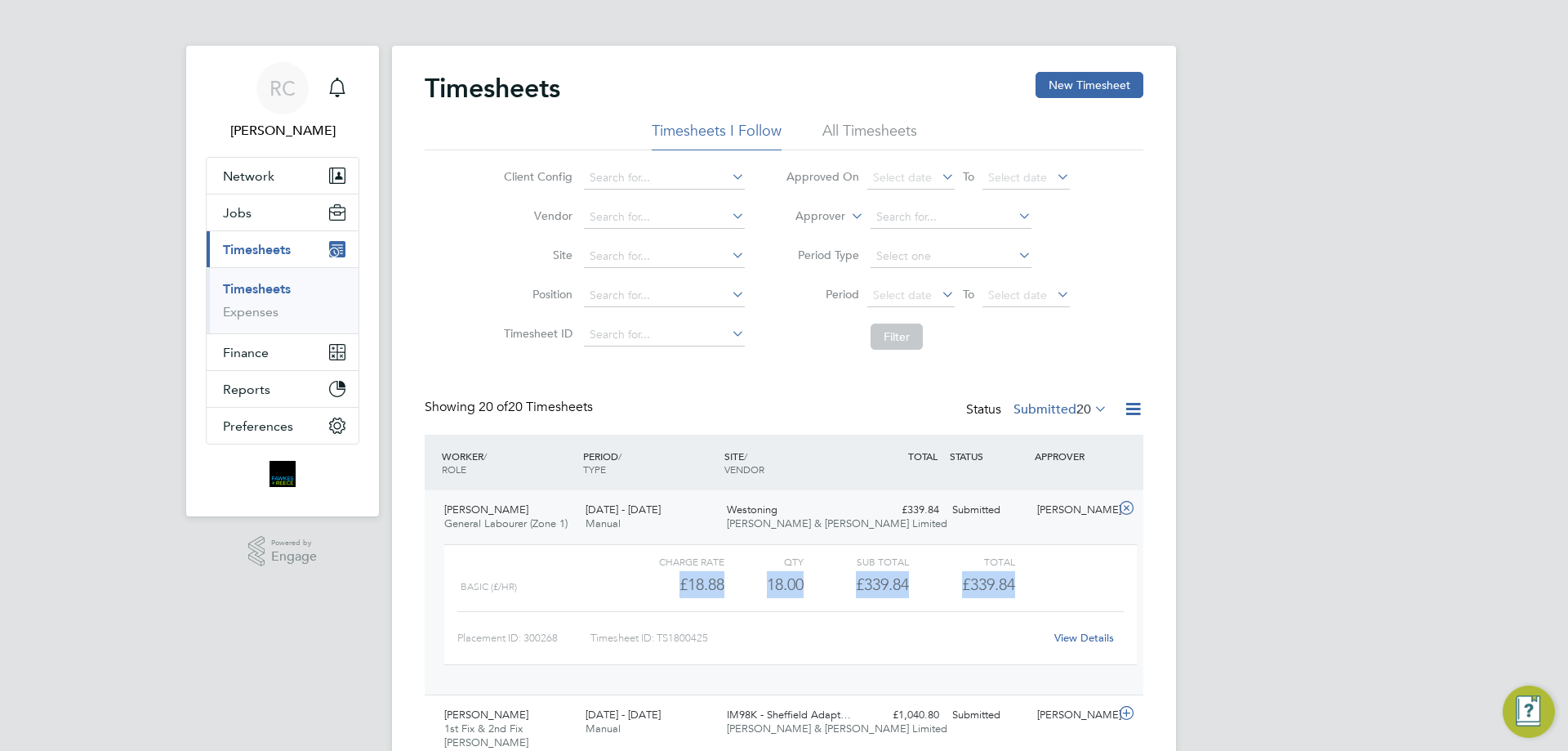
drag, startPoint x: 662, startPoint y: 596, endPoint x: 1054, endPoint y: 587, distance: 392.1
click at [1054, 587] on div "Basic (£/HR) £18.88 18 18.00 18 £339.84 £339.84" at bounding box center [790, 585] width 692 height 27
click at [1047, 542] on div "Charge rate QTY Sub Total Total Basic (£/HR) £18.88 18 18.00 18 £339.84 £339.84…" at bounding box center [790, 612] width 705 height 151
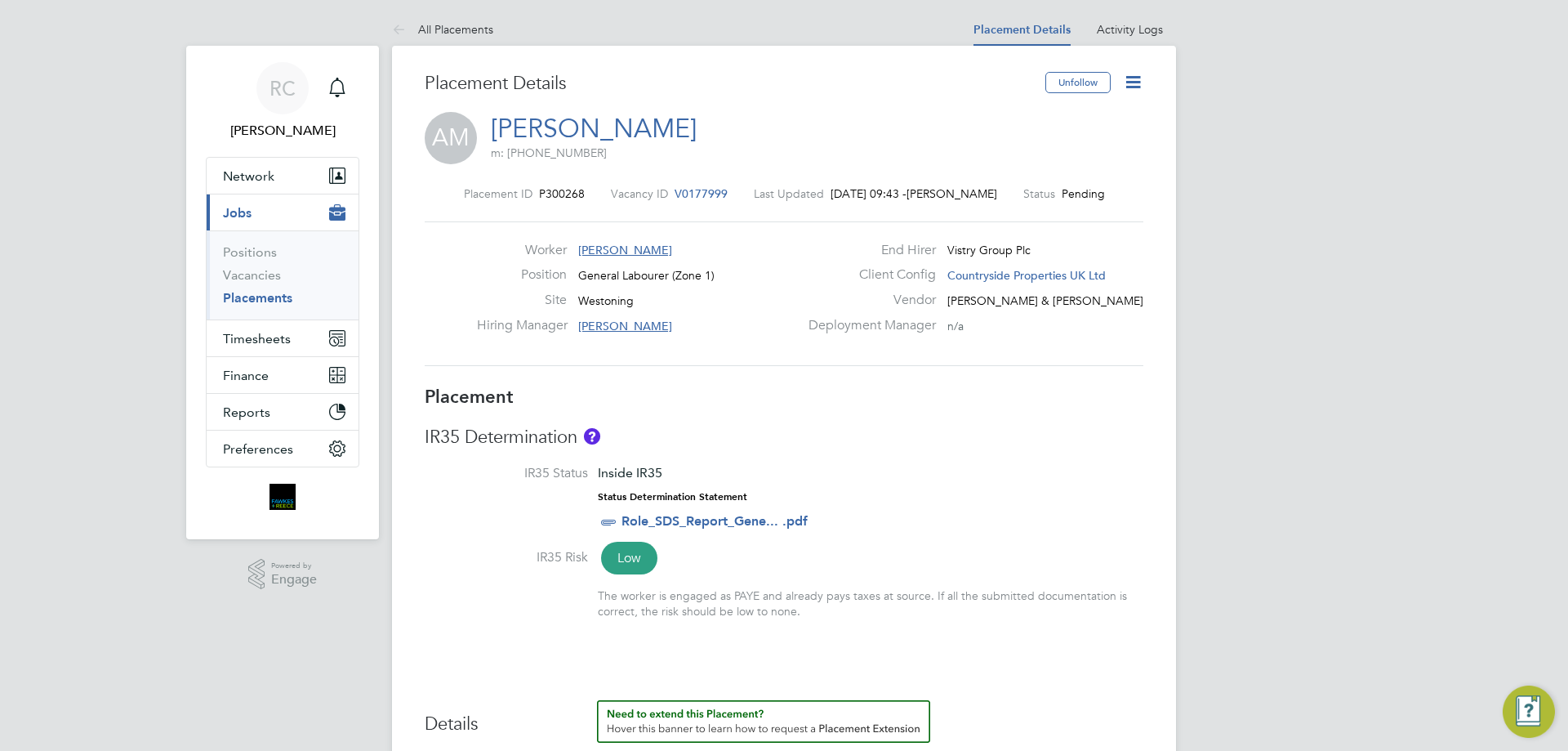
click at [1130, 88] on icon at bounding box center [1133, 82] width 20 height 20
click at [1048, 171] on li "Start" at bounding box center [1081, 176] width 120 height 23
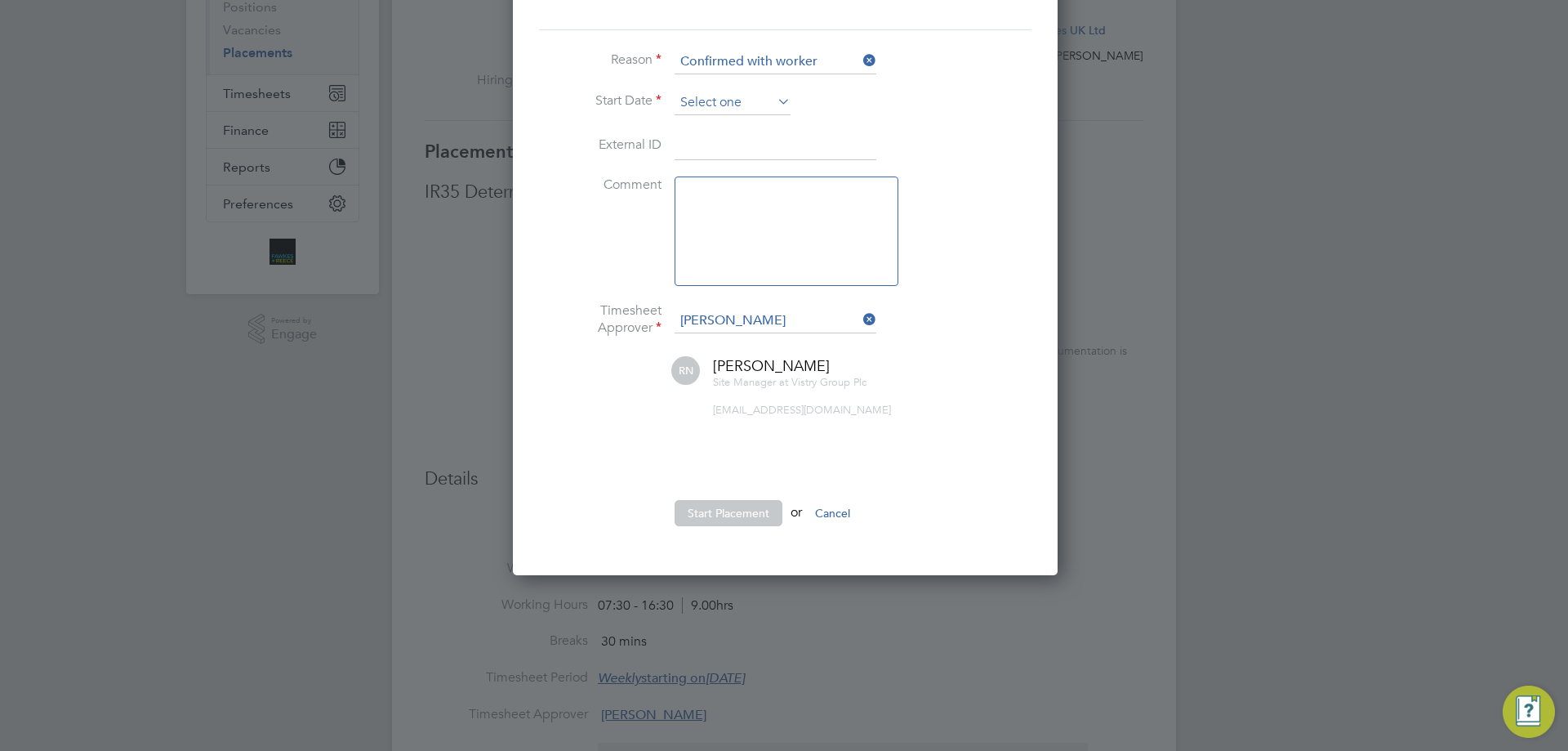
click at [756, 115] on li "Start Date" at bounding box center [784, 111] width 490 height 41
click at [766, 94] on input at bounding box center [732, 103] width 116 height 25
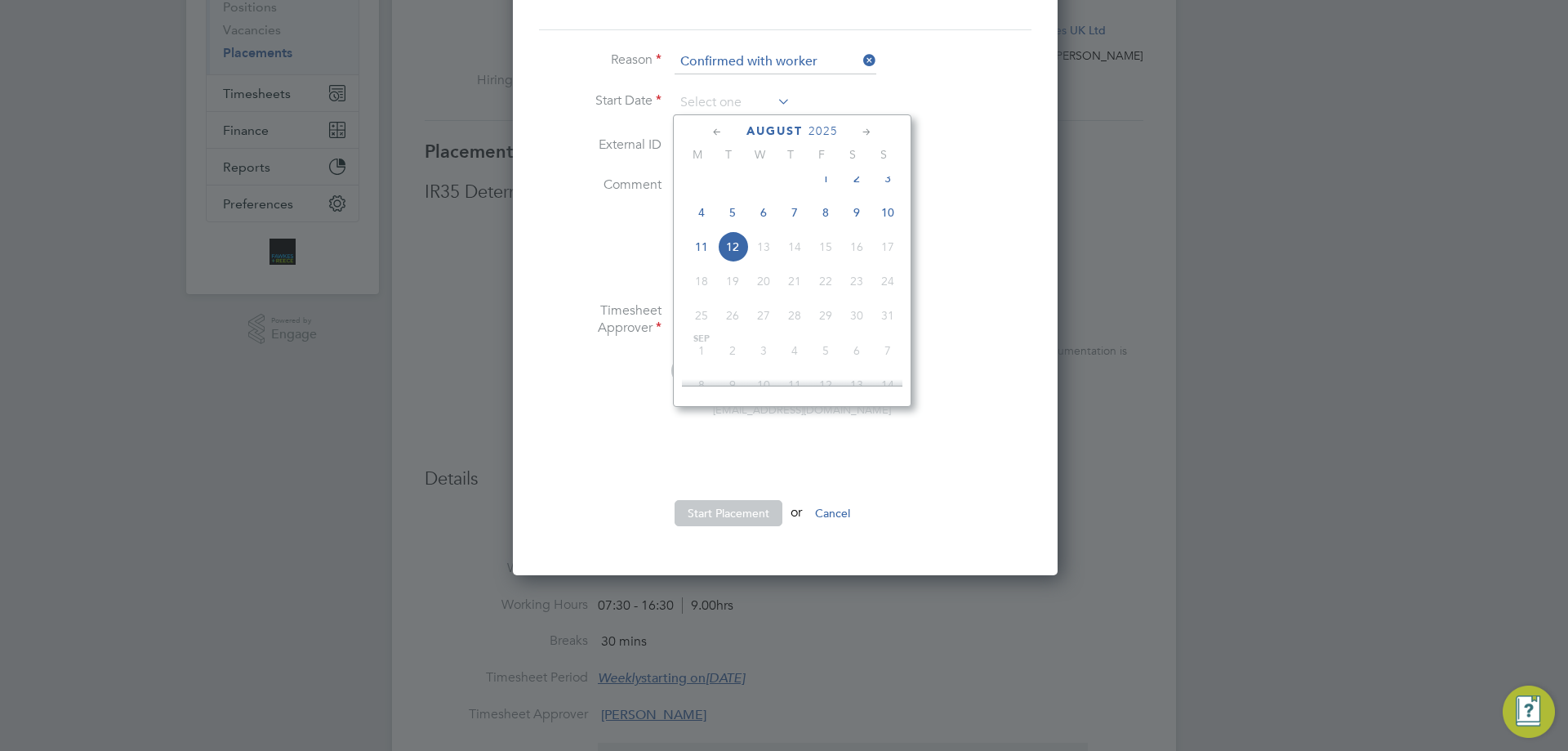
click at [733, 228] on span "5" at bounding box center [733, 213] width 31 height 31
type input "[DATE]"
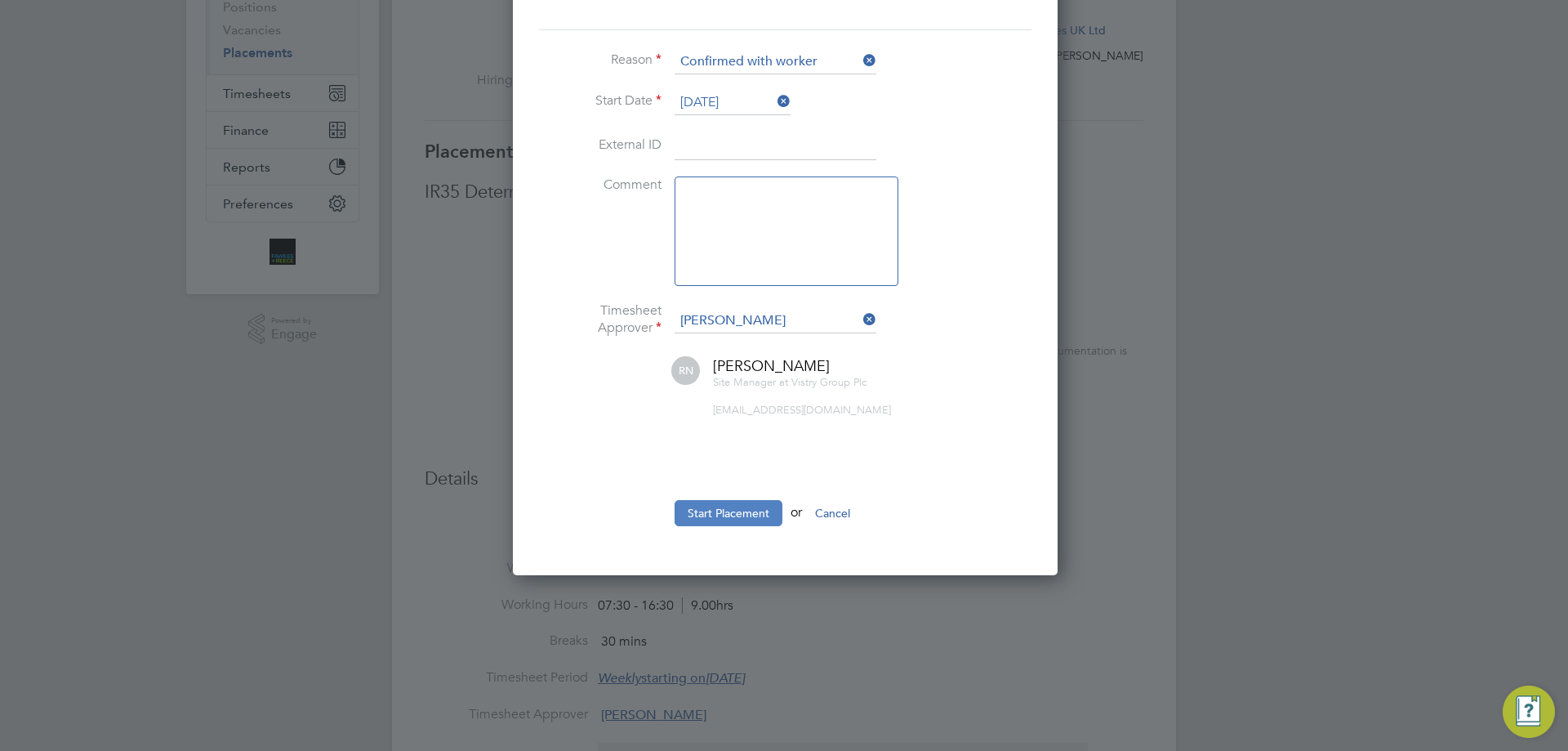
click at [751, 511] on button "Start Placement" at bounding box center [729, 513] width 108 height 26
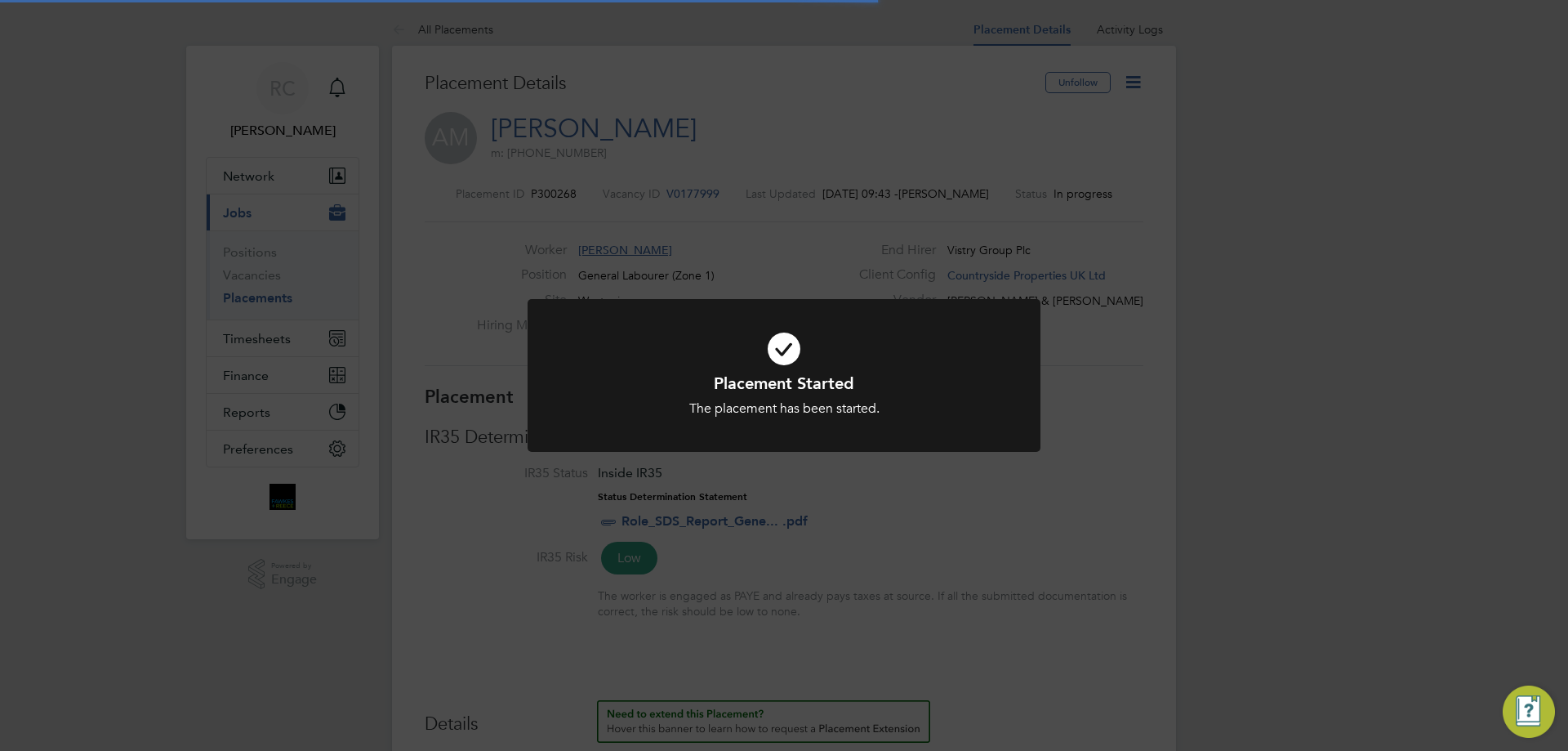
click at [831, 473] on div "Placement Started The placement has been started. Cancel Okay" at bounding box center [784, 376] width 1568 height 751
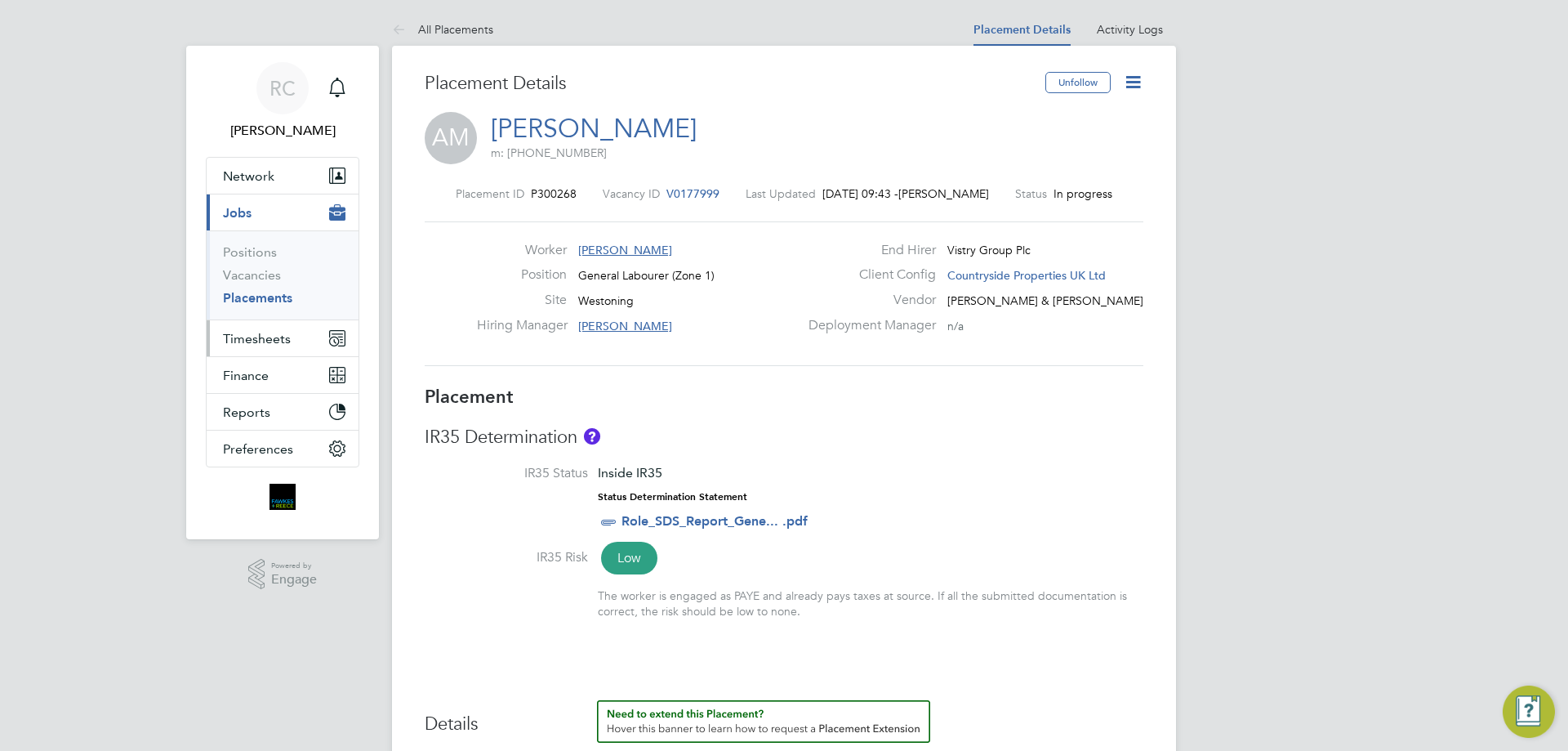
click at [271, 349] on button "Timesheets" at bounding box center [283, 338] width 152 height 36
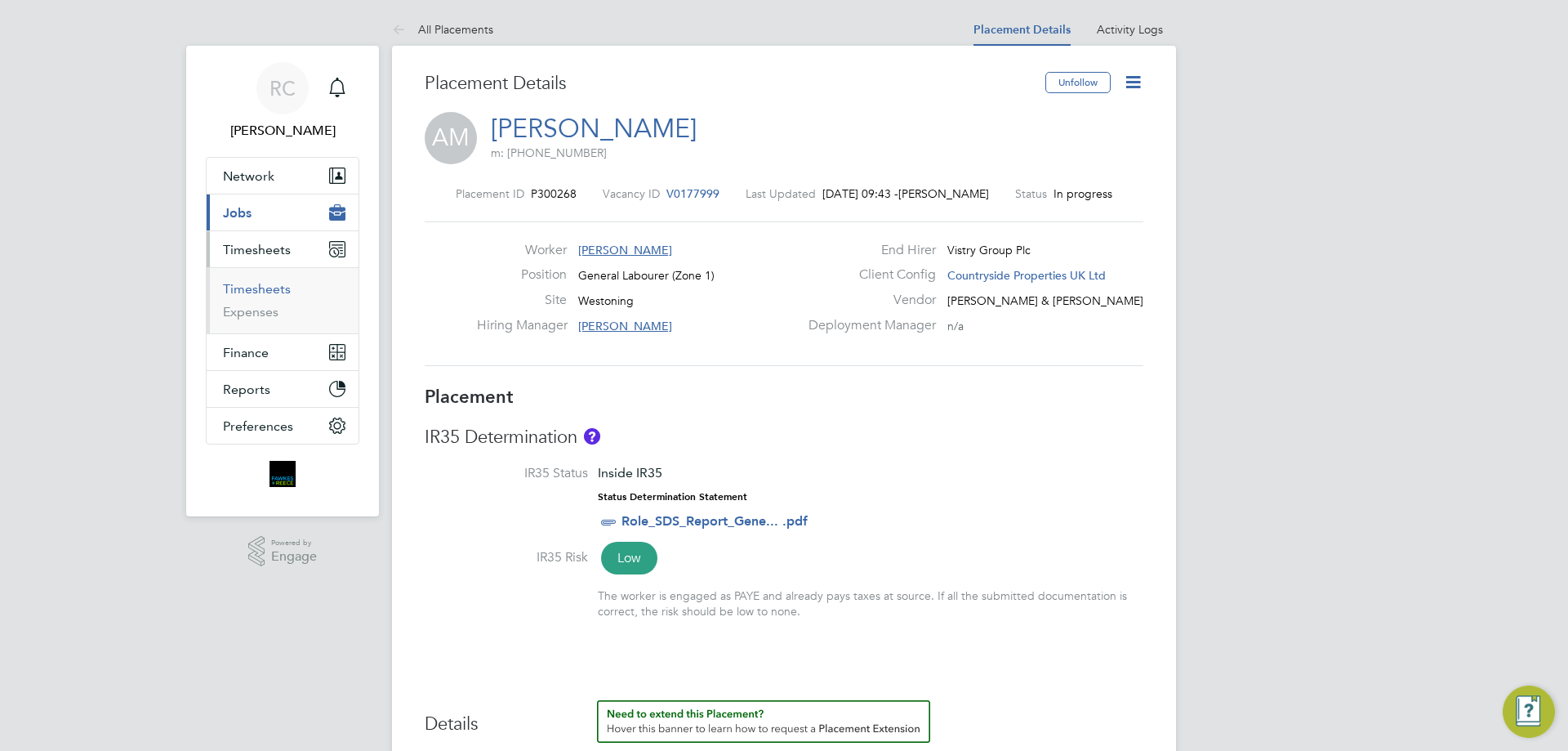
click at [272, 287] on link "Timesheets" at bounding box center [256, 289] width 67 height 16
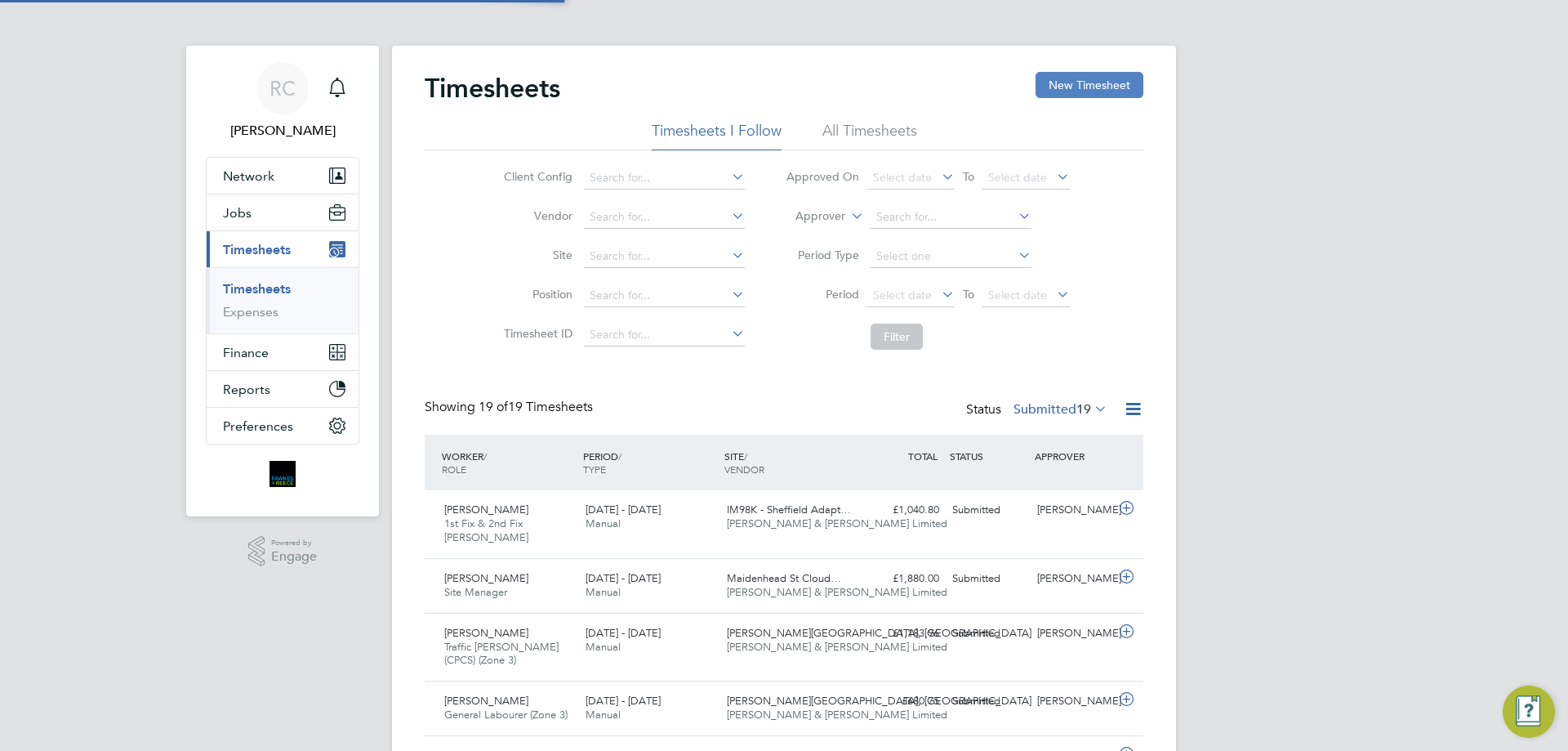
click at [1084, 89] on button "New Timesheet" at bounding box center [1089, 85] width 108 height 26
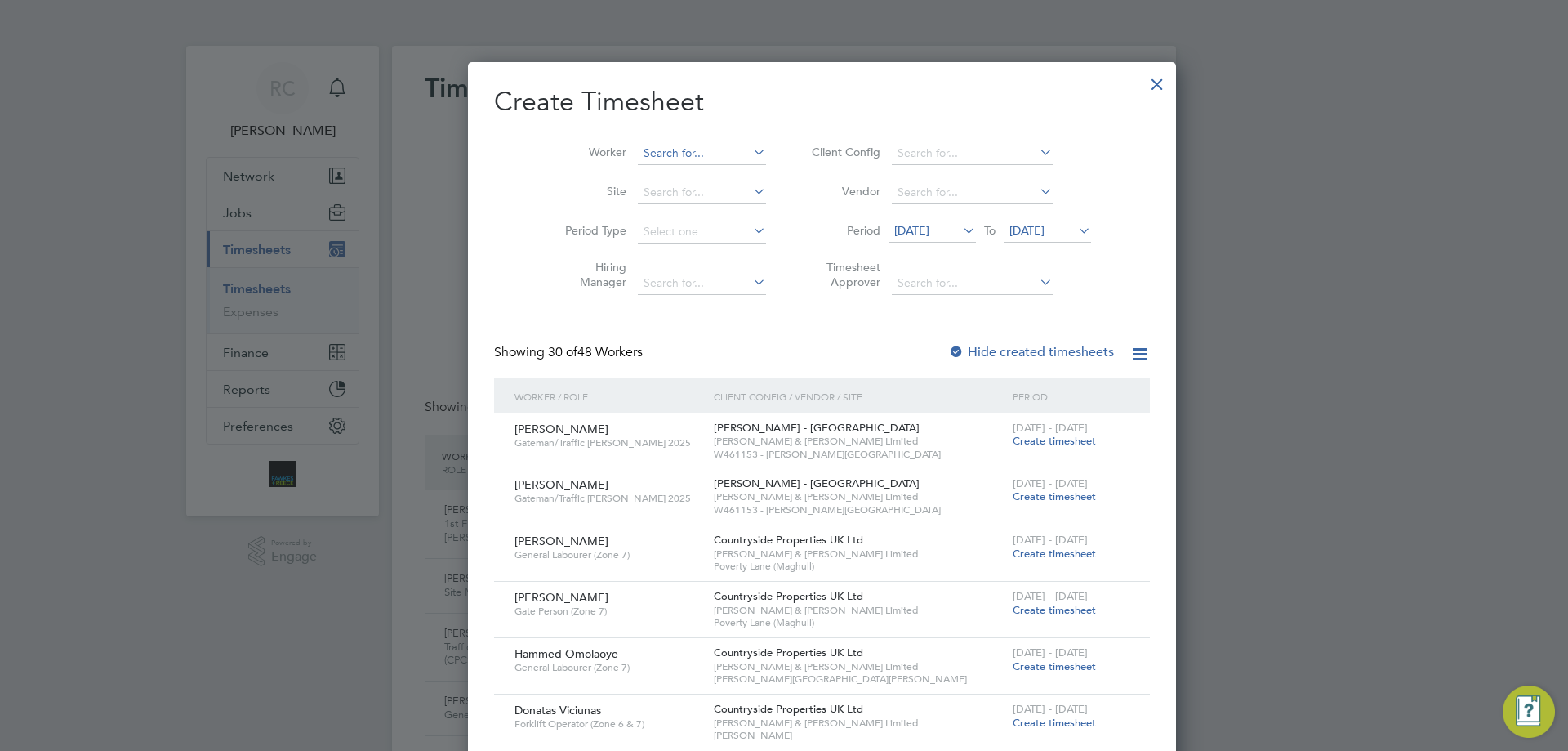
click at [638, 151] on input at bounding box center [702, 154] width 129 height 23
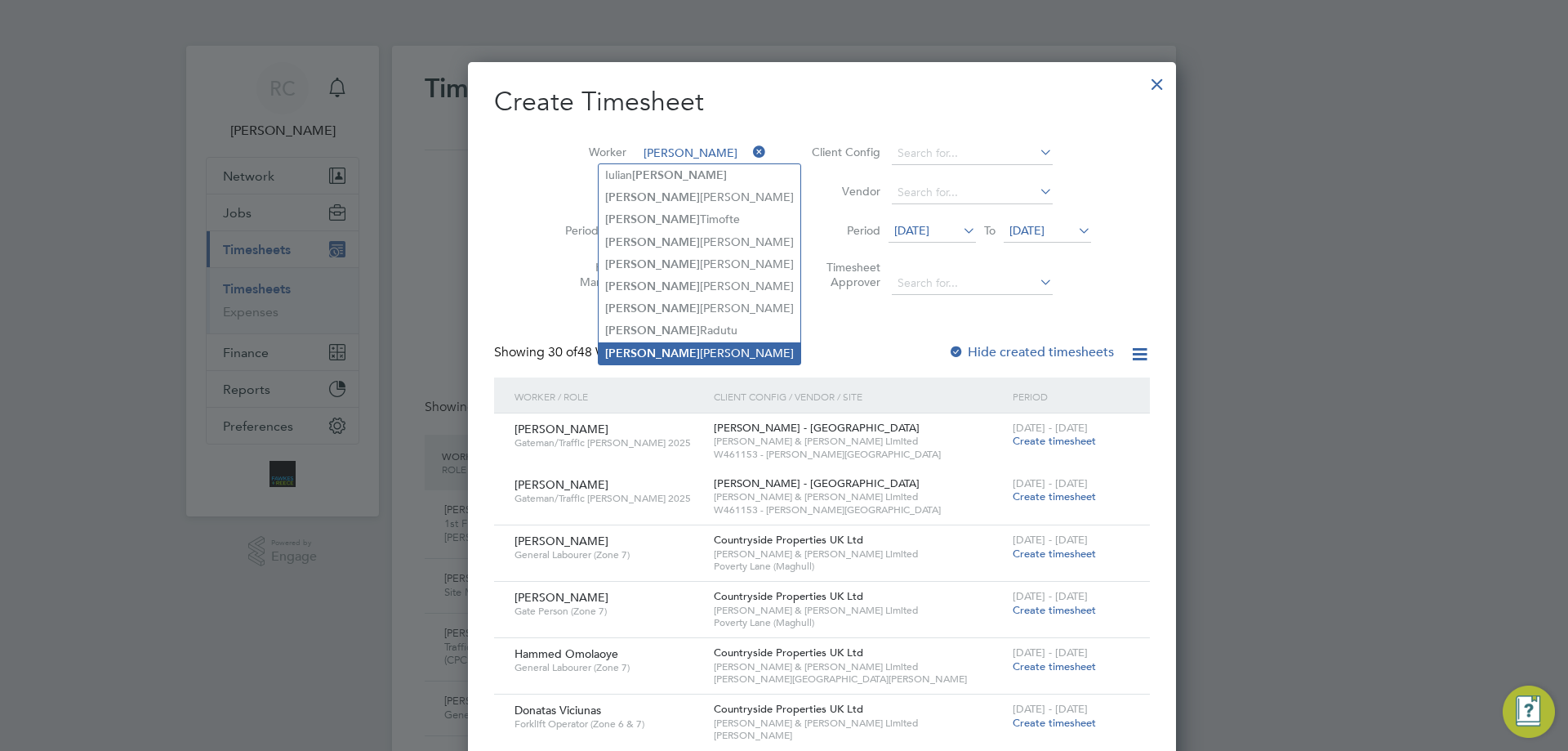
click at [637, 342] on li "[PERSON_NAME]" at bounding box center [700, 353] width 202 height 22
type input "[PERSON_NAME]"
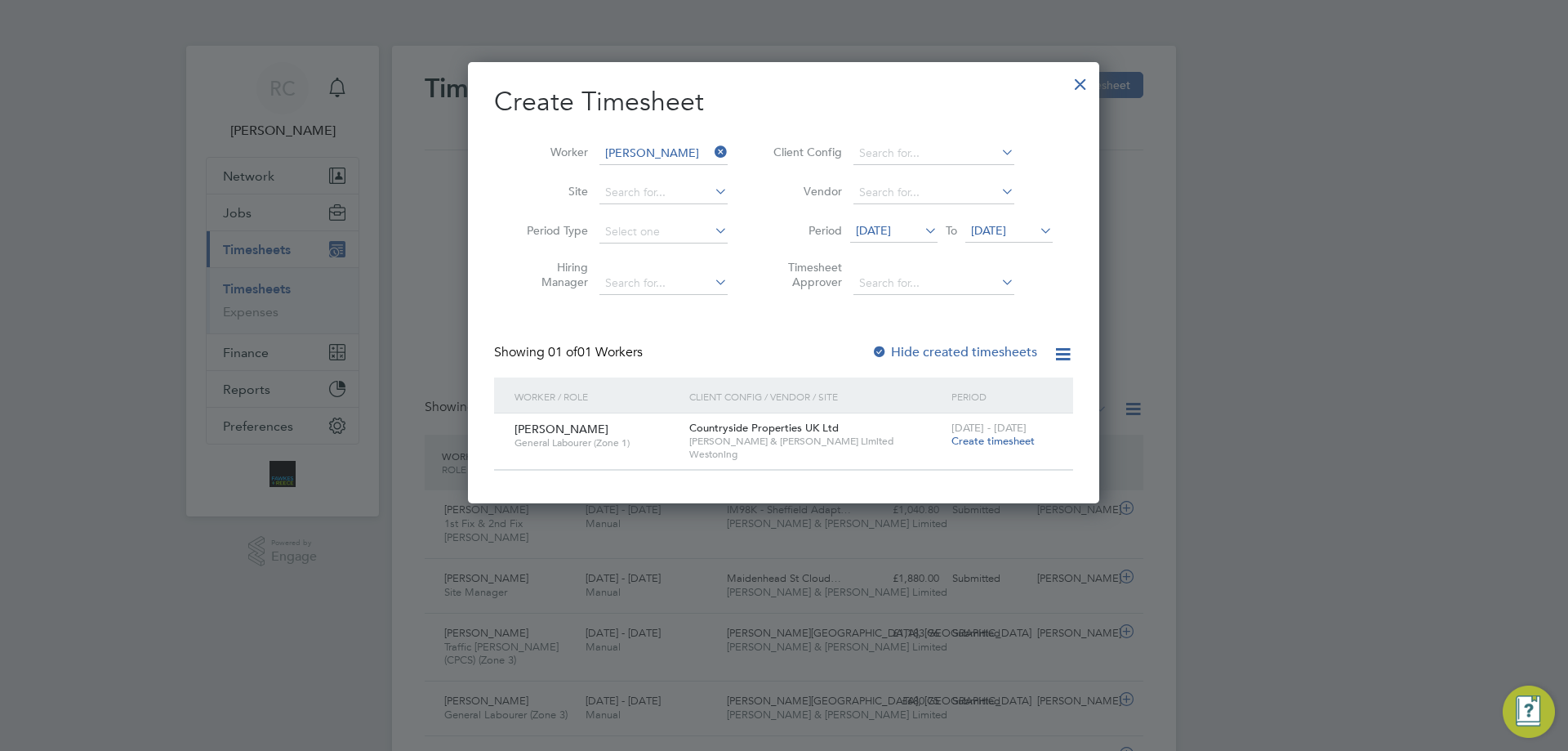
click at [1002, 442] on span "Create timesheet" at bounding box center [993, 440] width 83 height 14
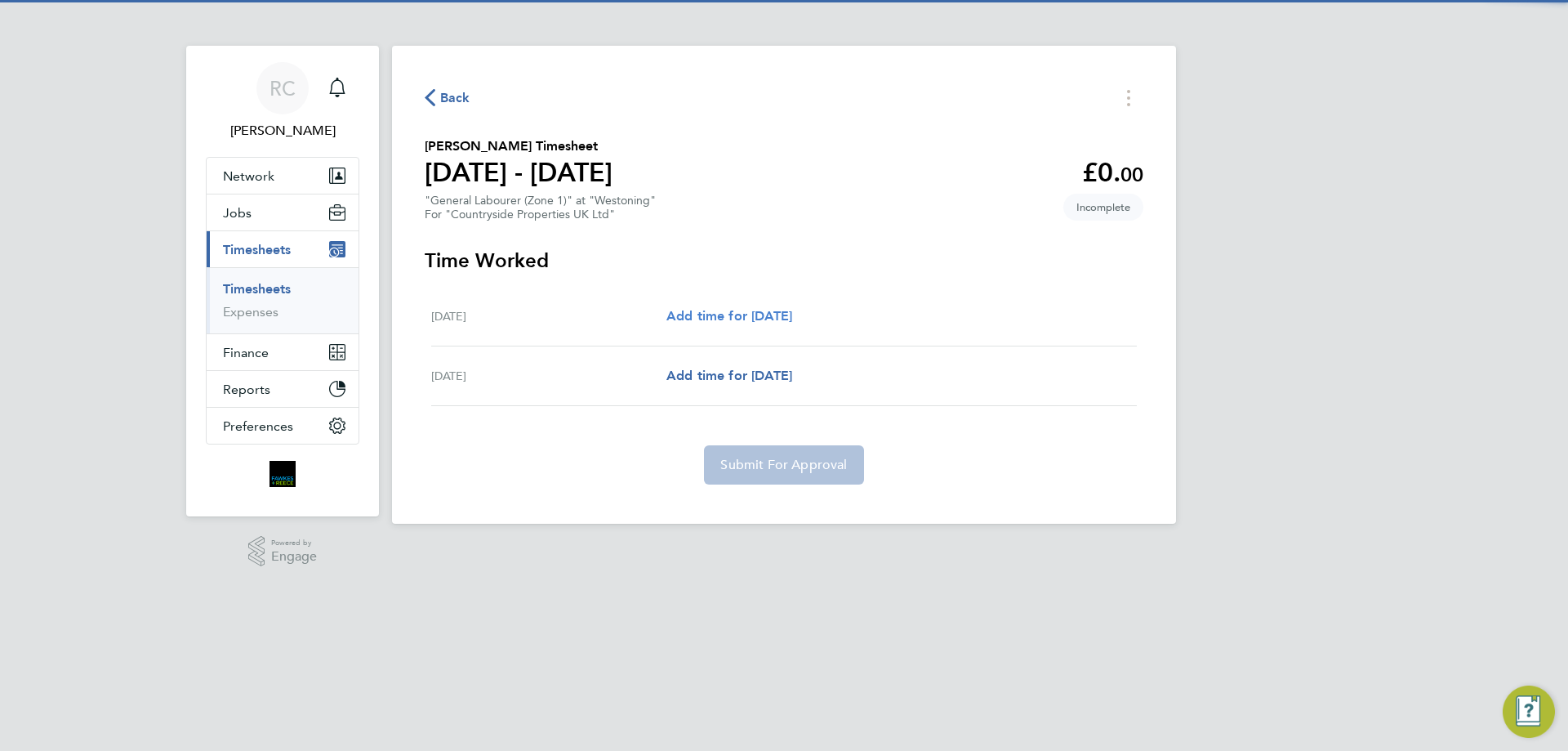
click at [750, 319] on span "Add time for [DATE]" at bounding box center [729, 315] width 126 height 16
select select "30"
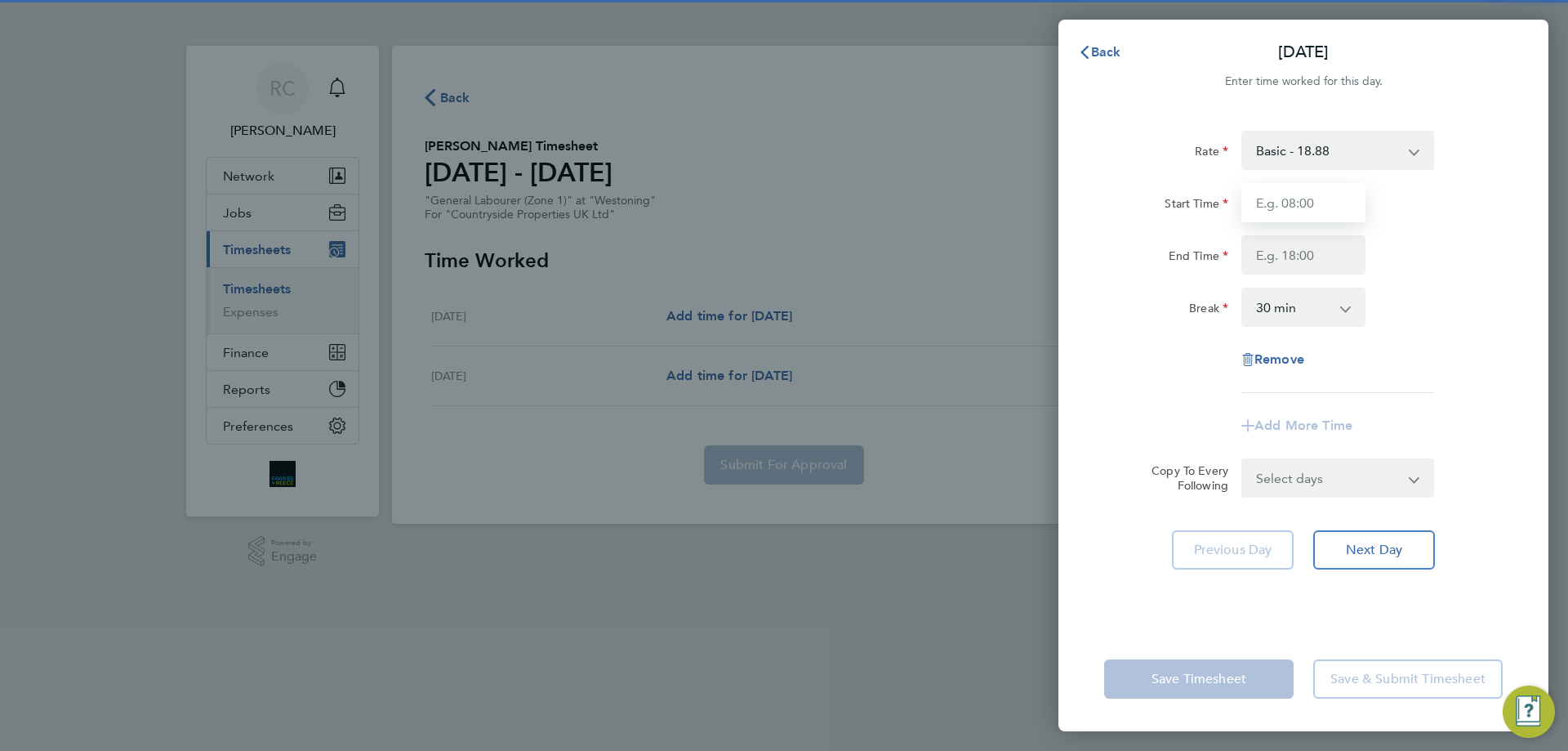
drag, startPoint x: 1329, startPoint y: 194, endPoint x: 1305, endPoint y: 212, distance: 30.0
click at [1329, 194] on input "Start Time" at bounding box center [1304, 203] width 124 height 39
type input "07:30"
click at [1297, 260] on input "End Time" at bounding box center [1304, 254] width 124 height 39
type input "16:30"
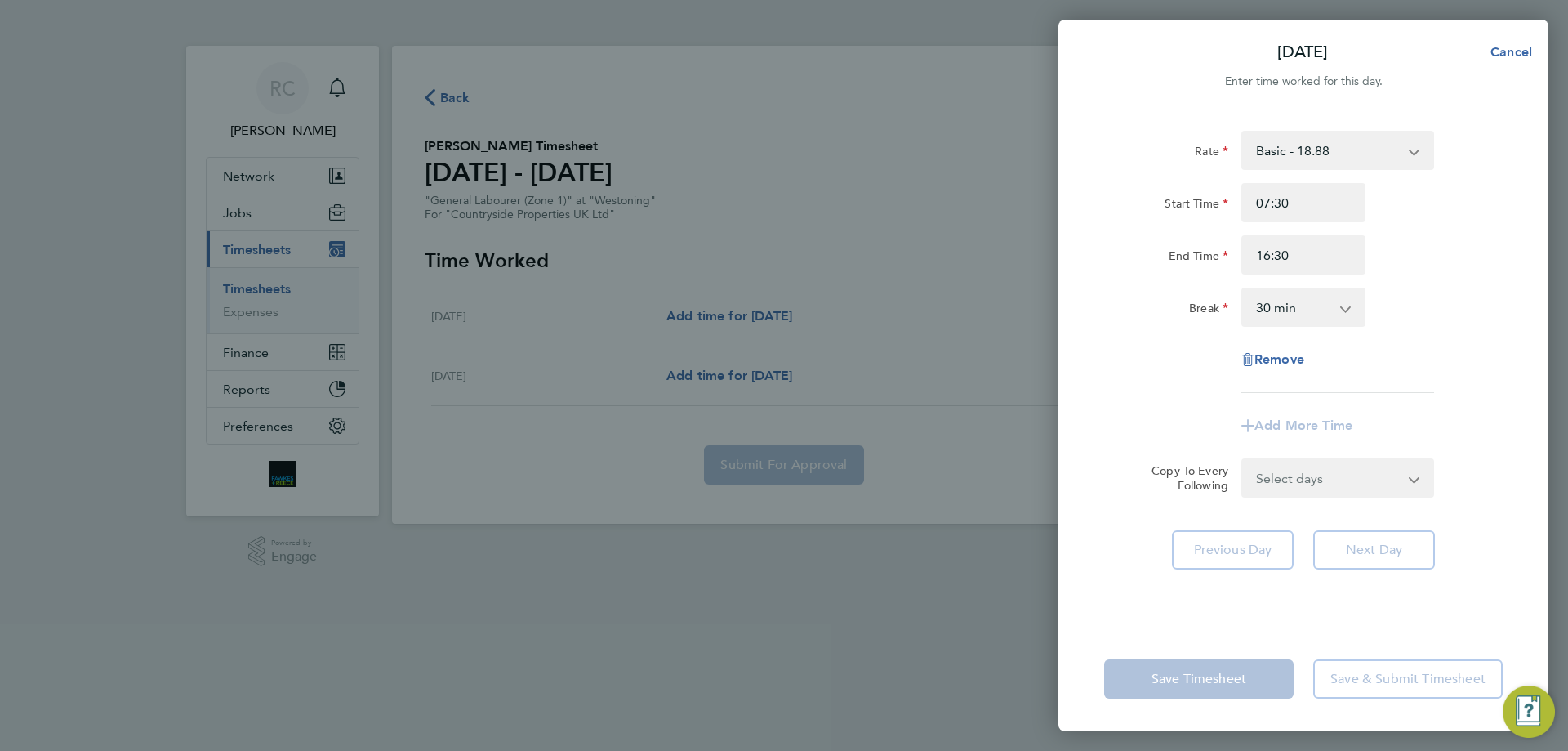
click at [1289, 317] on select "0 min 15 min 30 min 45 min 60 min 75 min 90 min" at bounding box center [1294, 307] width 102 height 36
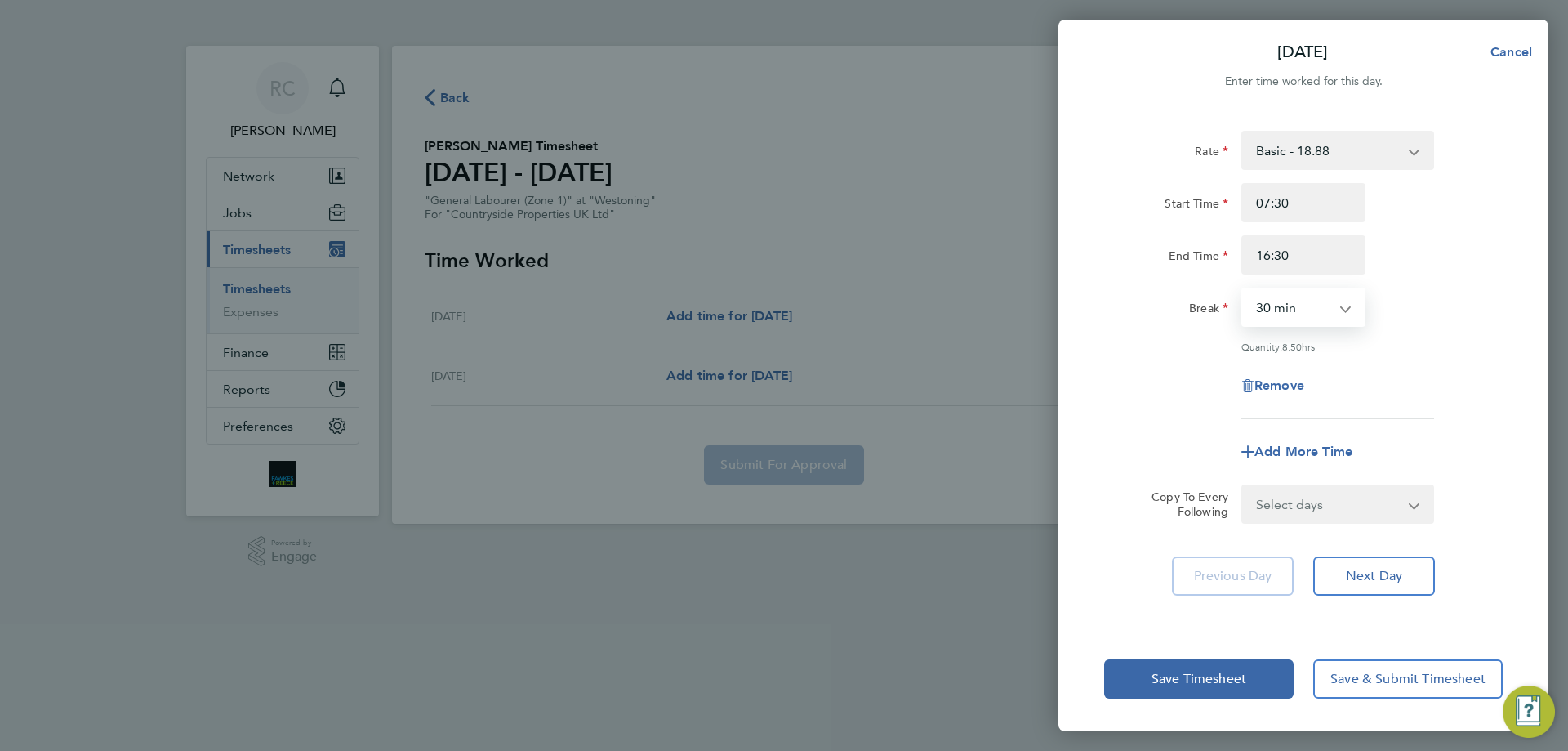
select select "0"
click at [1243, 289] on select "0 min 15 min 30 min 45 min 60 min 75 min 90 min" at bounding box center [1294, 307] width 102 height 36
click at [1372, 572] on span "Next Day" at bounding box center [1374, 576] width 56 height 17
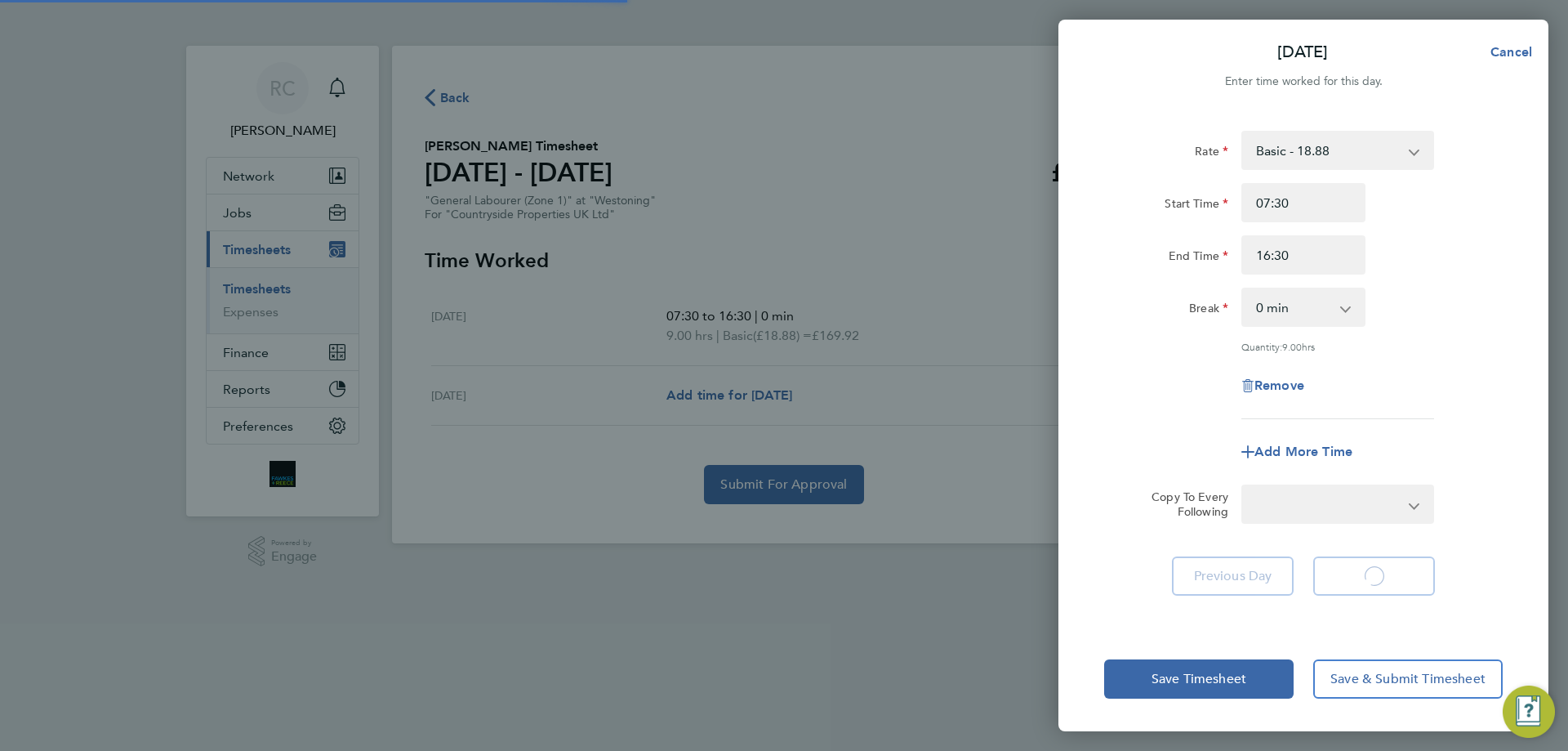
select select "30"
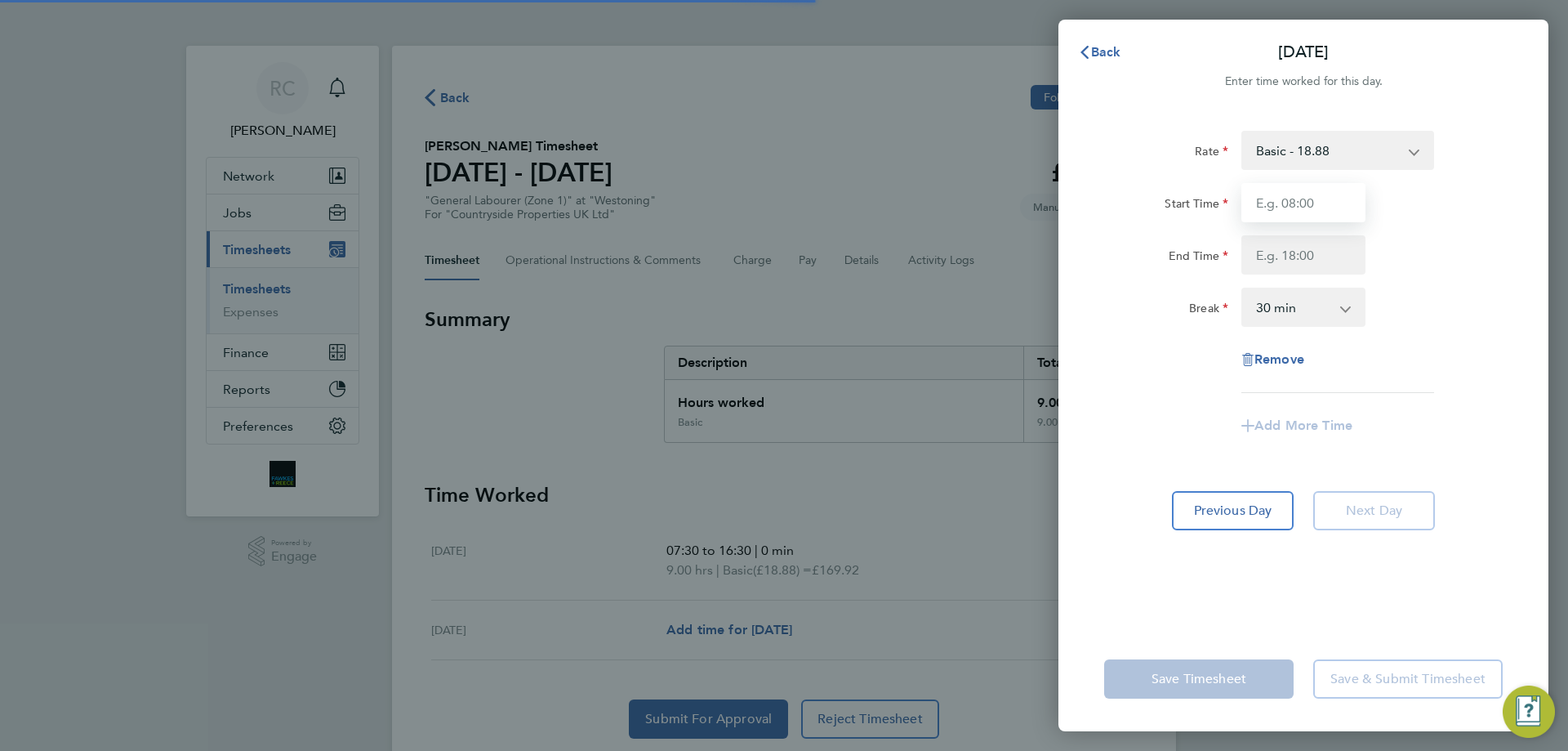
click at [1301, 200] on input "Start Time" at bounding box center [1304, 203] width 124 height 39
type input "07:30"
click at [1308, 259] on input "End Time" at bounding box center [1304, 254] width 124 height 39
type input "16:30"
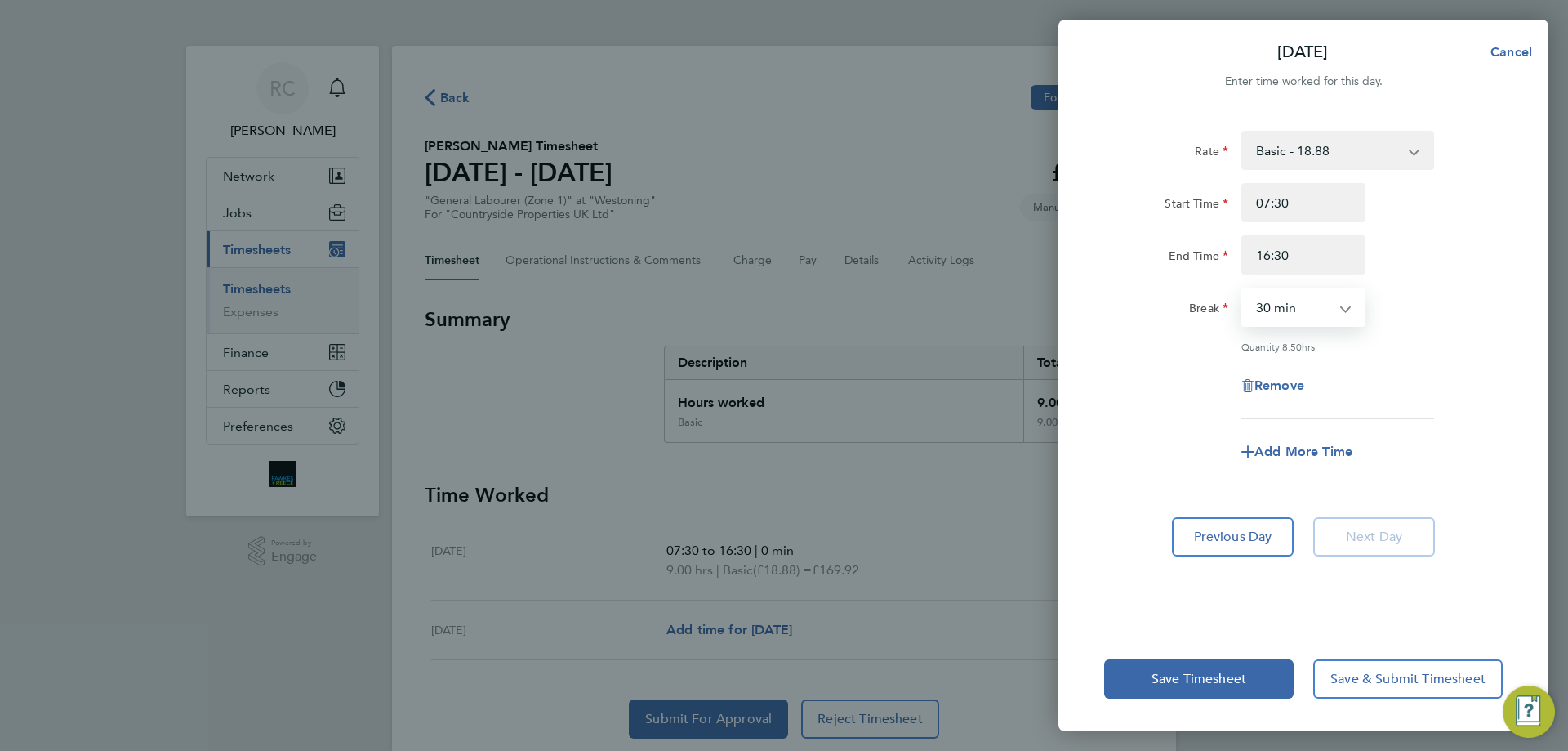
click at [1308, 298] on select "0 min 15 min 30 min 45 min 60 min 75 min 90 min" at bounding box center [1294, 307] width 102 height 36
select select "0"
click at [1243, 289] on select "0 min 15 min 30 min 45 min 60 min 75 min 90 min" at bounding box center [1294, 307] width 102 height 36
click at [1206, 691] on button "Save Timesheet" at bounding box center [1199, 679] width 190 height 39
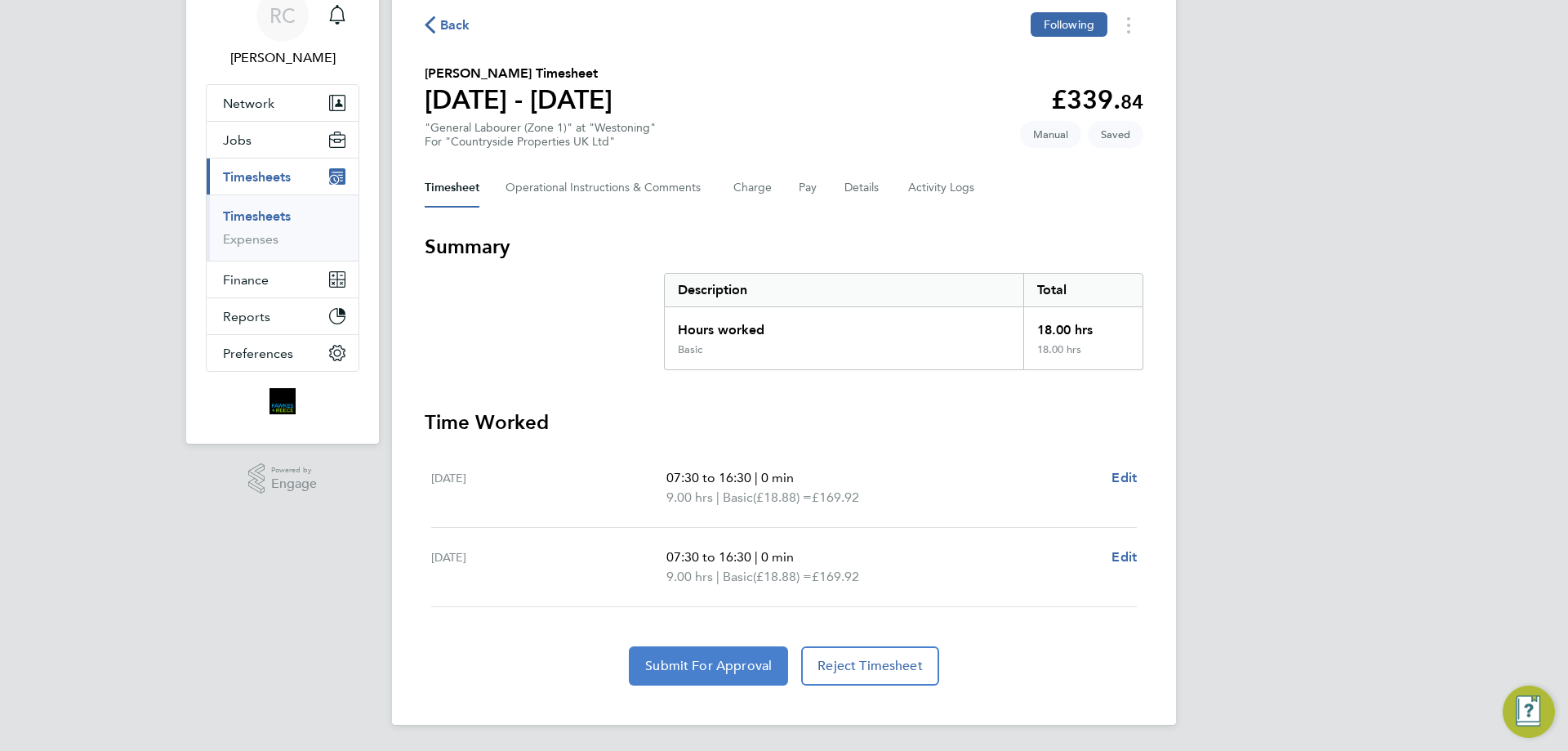
click at [706, 662] on span "Submit For Approval" at bounding box center [708, 666] width 127 height 17
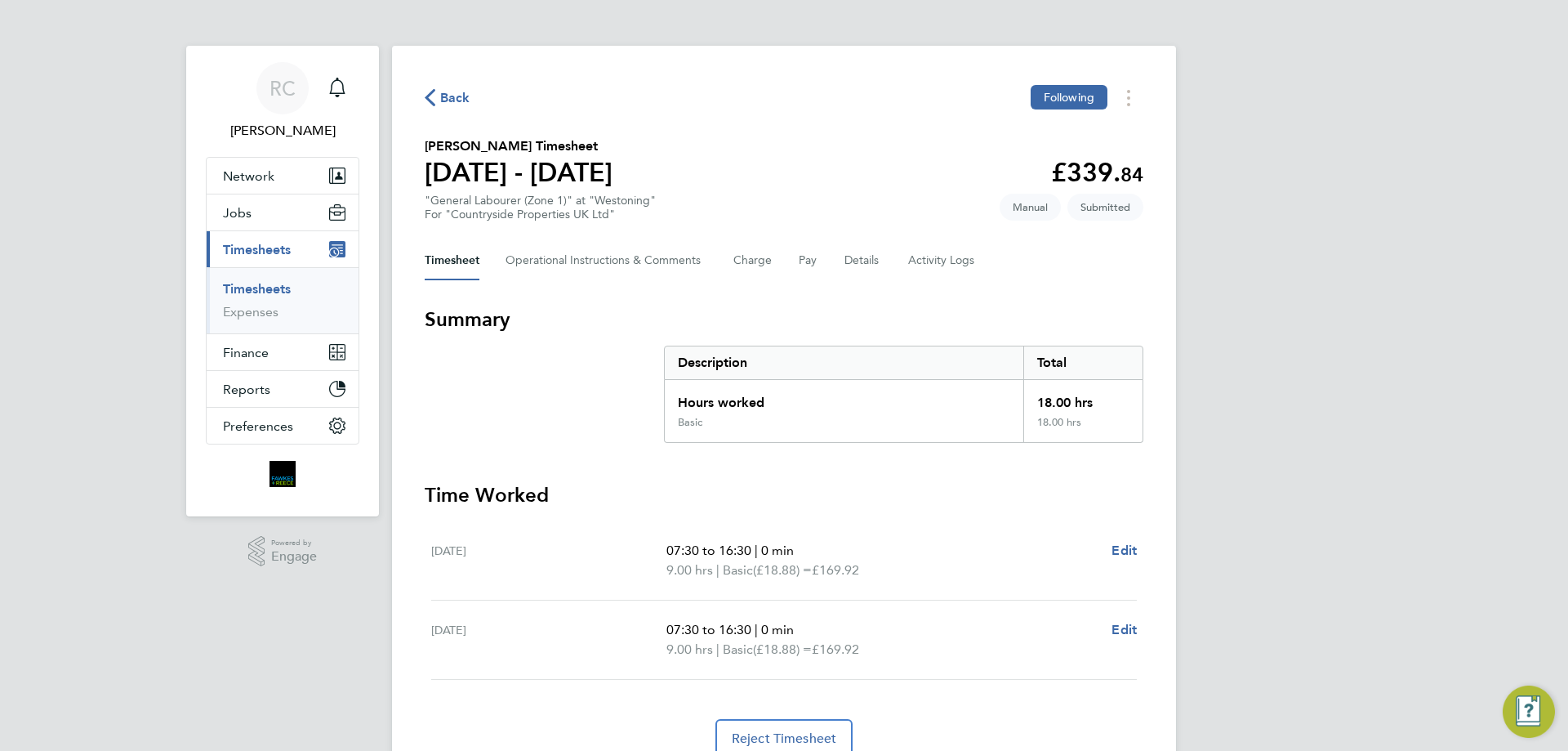
click at [447, 107] on span "Back" at bounding box center [455, 97] width 31 height 19
